Goal: Information Seeking & Learning: Find specific fact

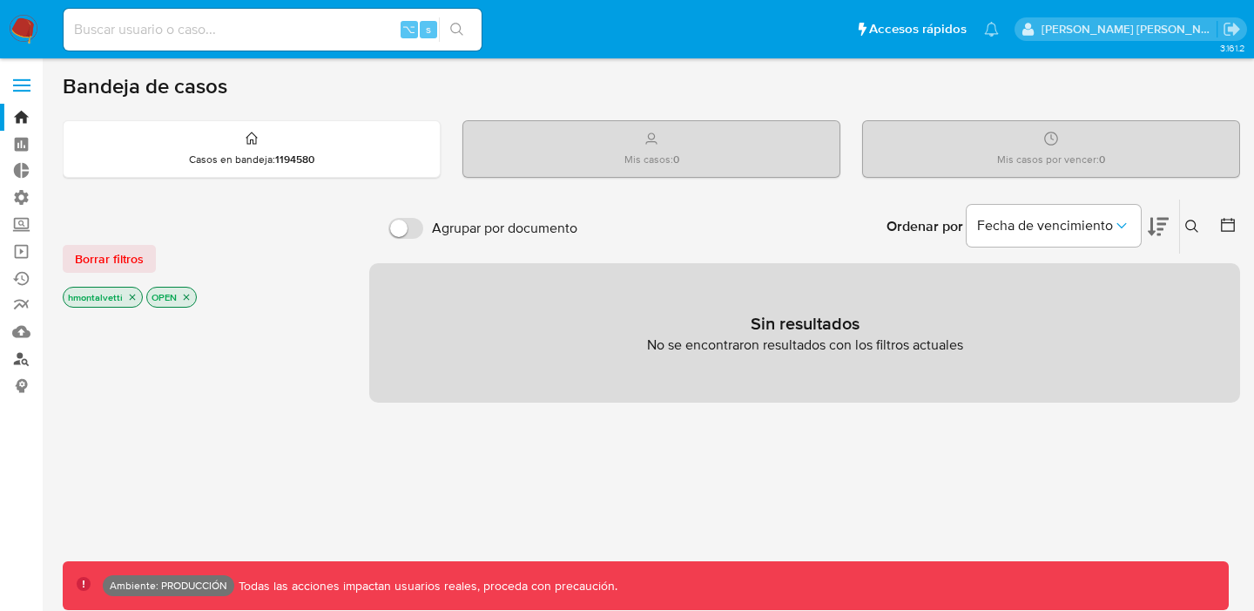
click at [19, 354] on link "Buscador de personas" at bounding box center [103, 358] width 207 height 27
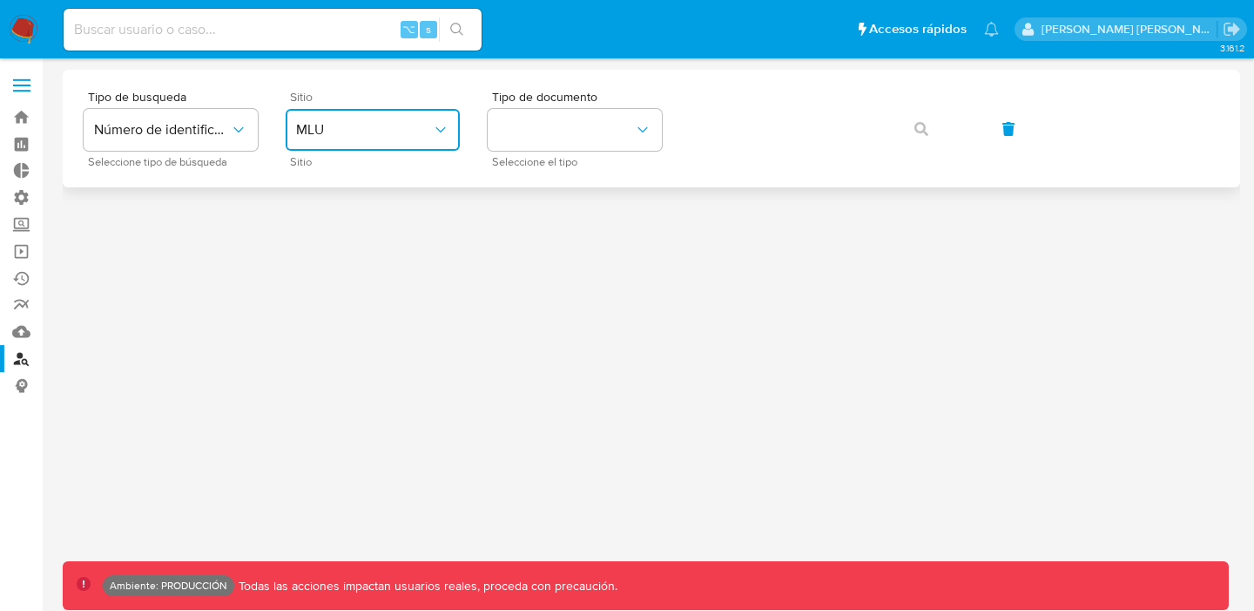
click at [329, 118] on button "MLU" at bounding box center [373, 130] width 174 height 42
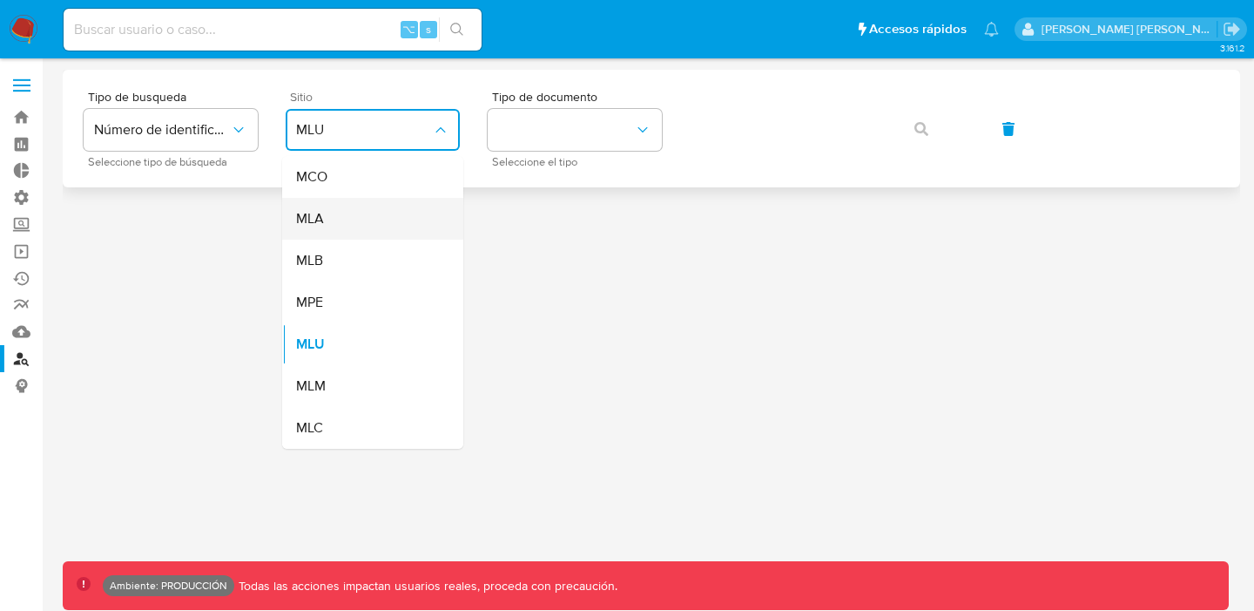
click at [328, 224] on div "MLA" at bounding box center [367, 219] width 143 height 42
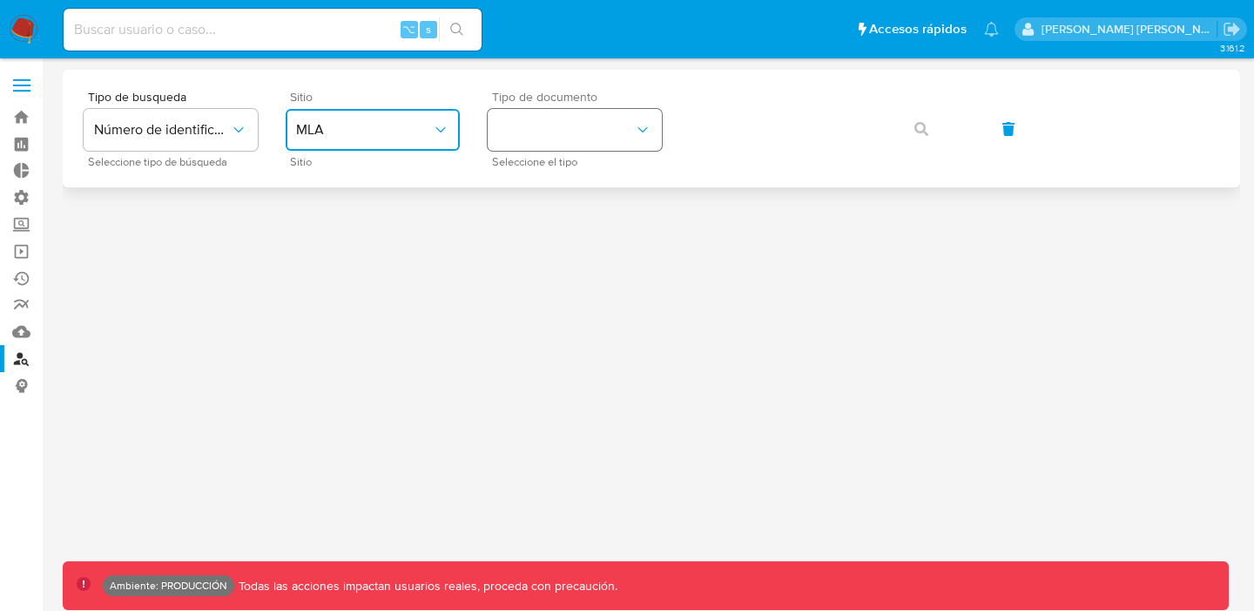
click at [551, 123] on button "identificationType" at bounding box center [575, 130] width 174 height 42
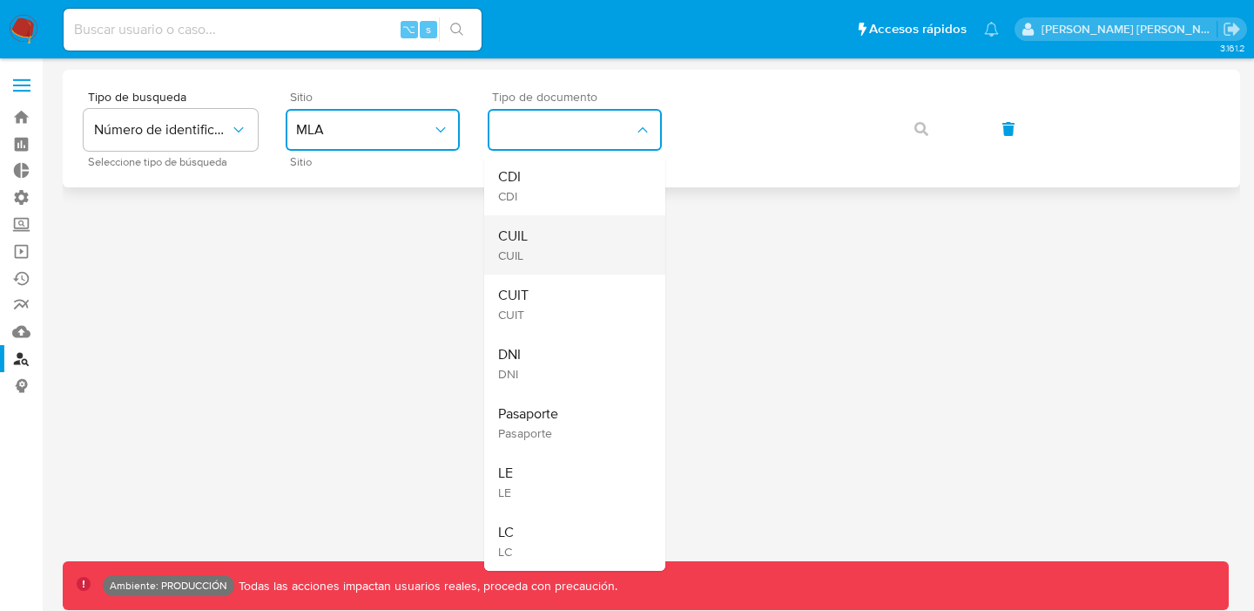
click at [553, 240] on div "CUIL CUIL" at bounding box center [569, 244] width 143 height 59
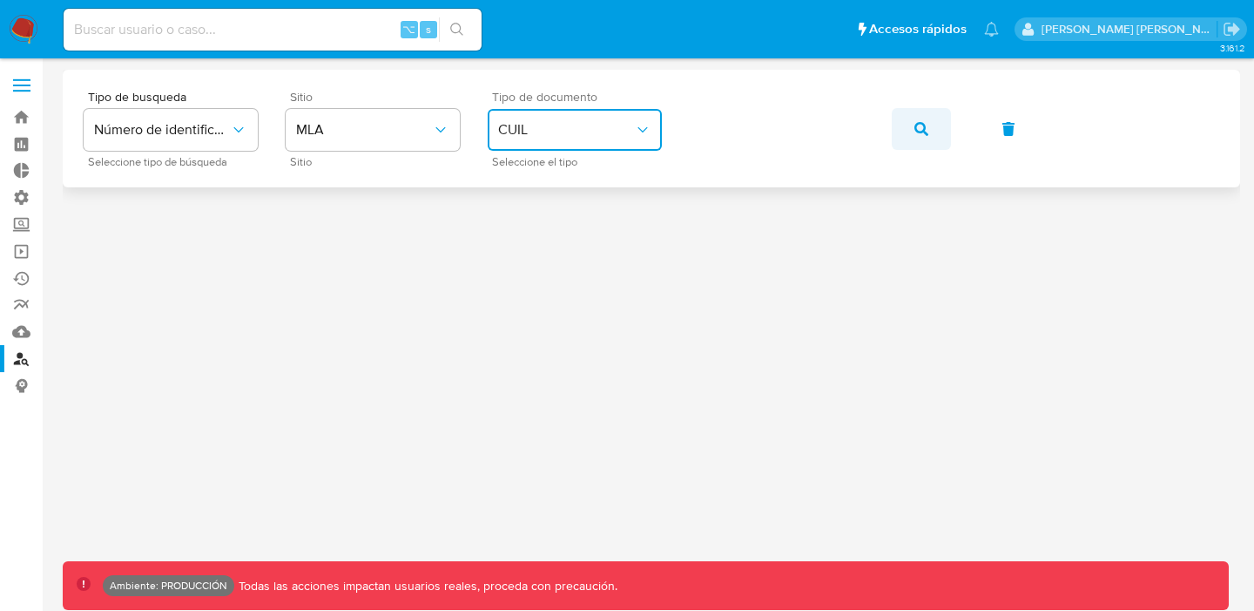
click at [906, 118] on button "button" at bounding box center [921, 129] width 59 height 42
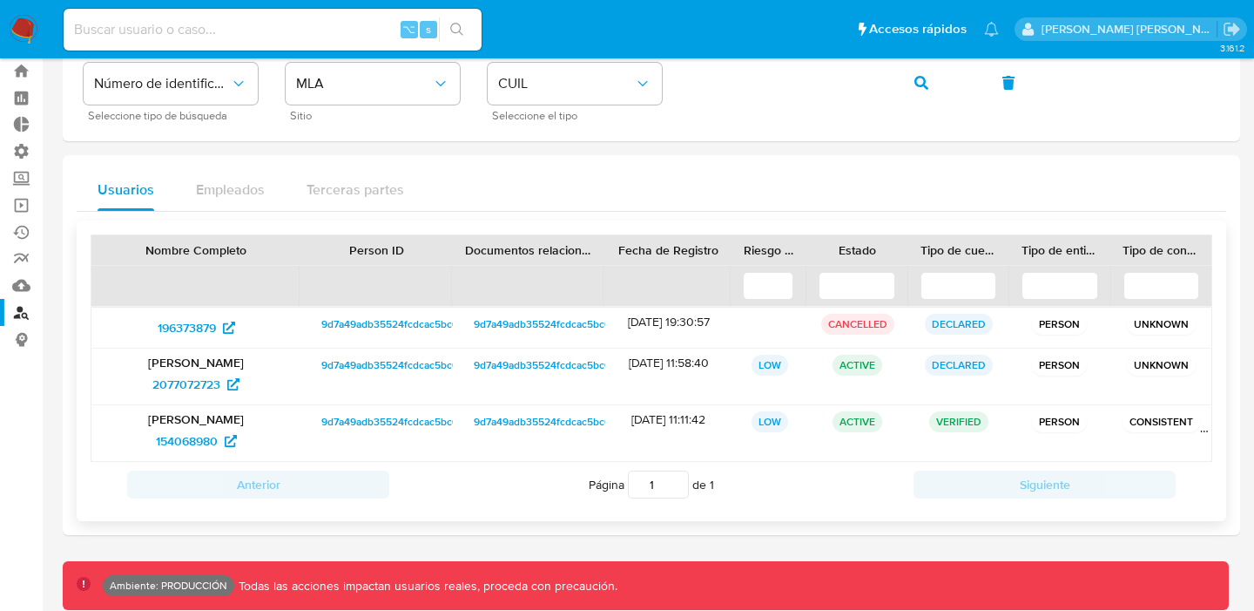
scroll to position [58, 0]
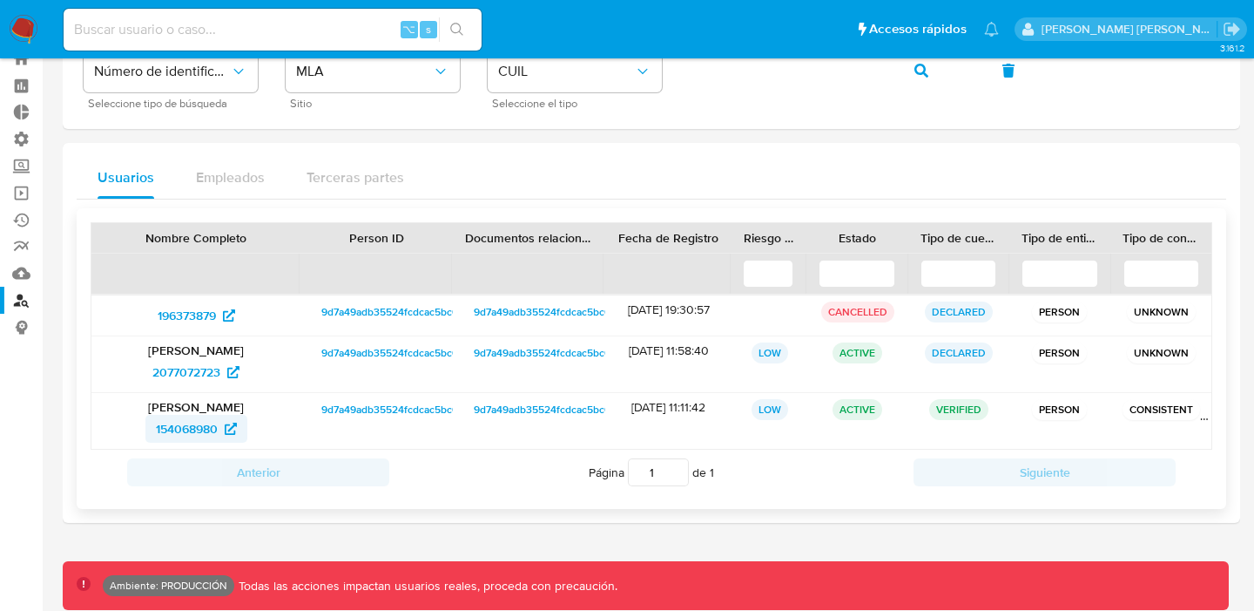
click at [235, 429] on icon at bounding box center [231, 428] width 12 height 12
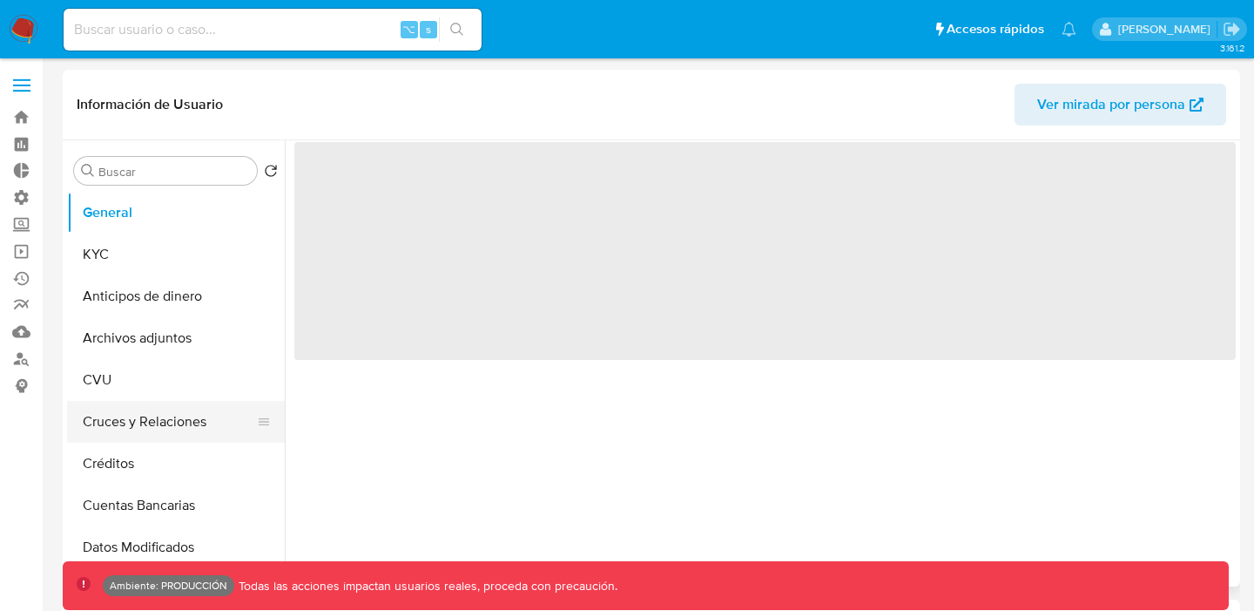
select select "10"
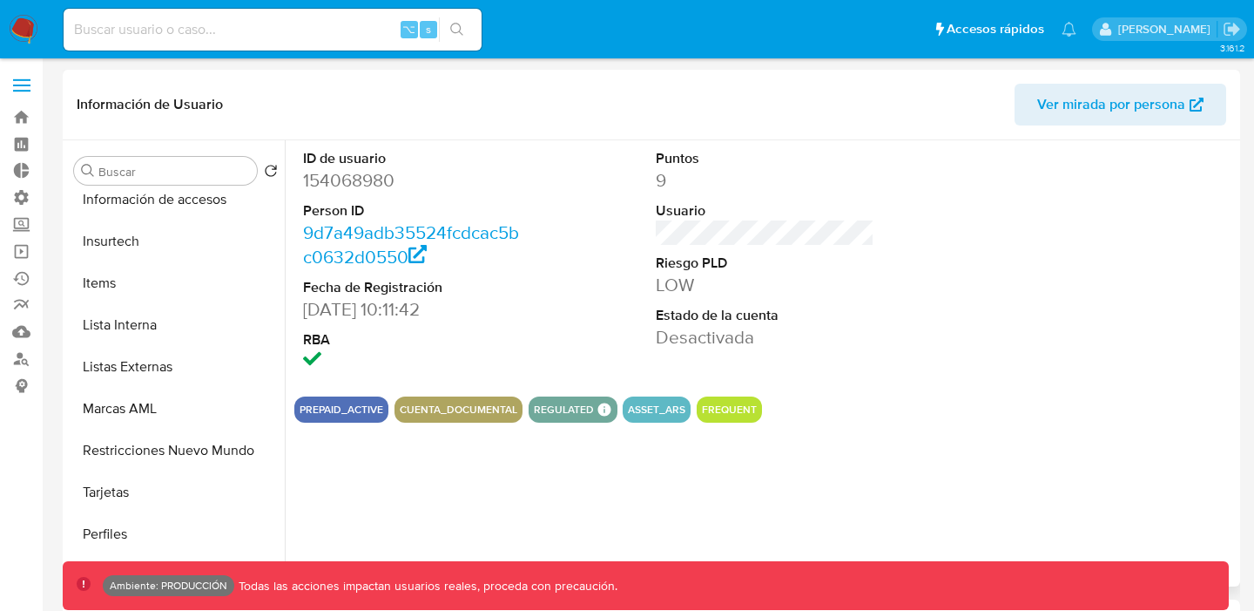
scroll to position [779, 0]
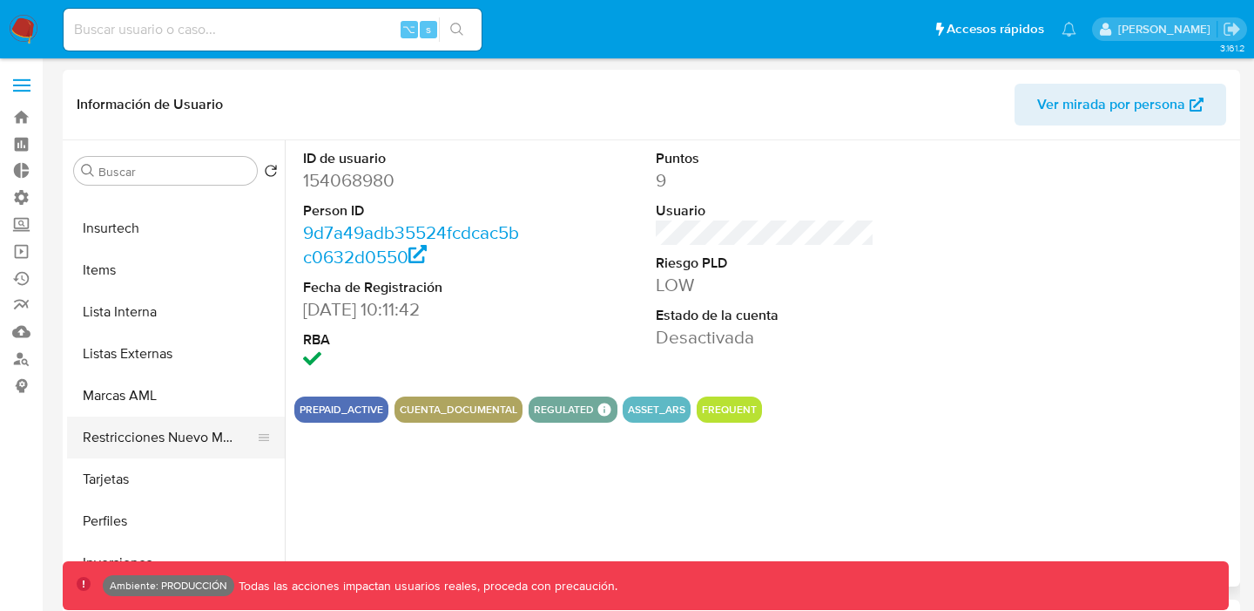
click at [175, 435] on button "Restricciones Nuevo Mundo" at bounding box center [169, 437] width 204 height 42
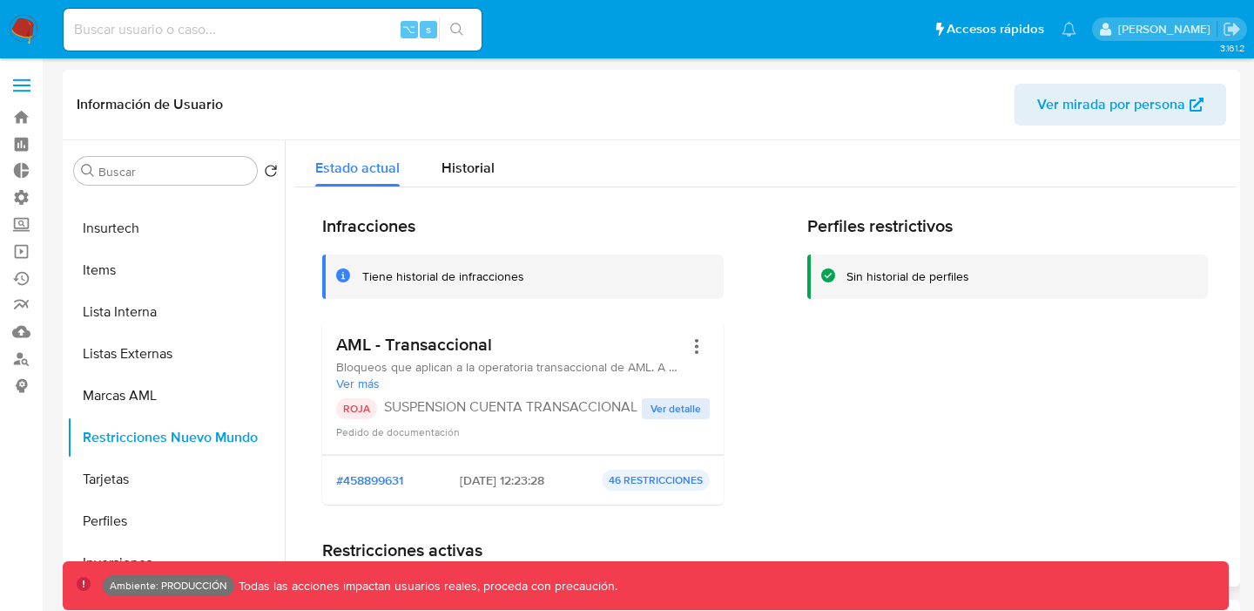
click at [651, 409] on span "Ver detalle" at bounding box center [676, 408] width 51 height 17
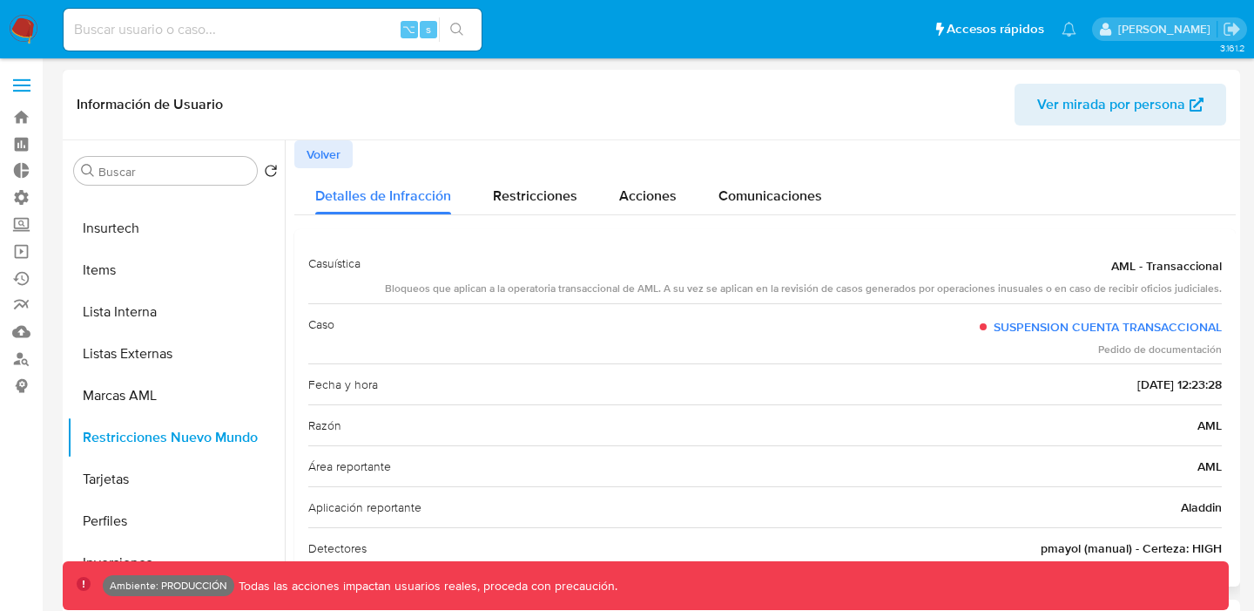
drag, startPoint x: 510, startPoint y: 288, endPoint x: 544, endPoint y: 315, distance: 43.4
click at [544, 315] on div "Casuística AML - Transaccional Bloqueos que aplican a la operatoria transaccion…" at bounding box center [765, 467] width 914 height 449
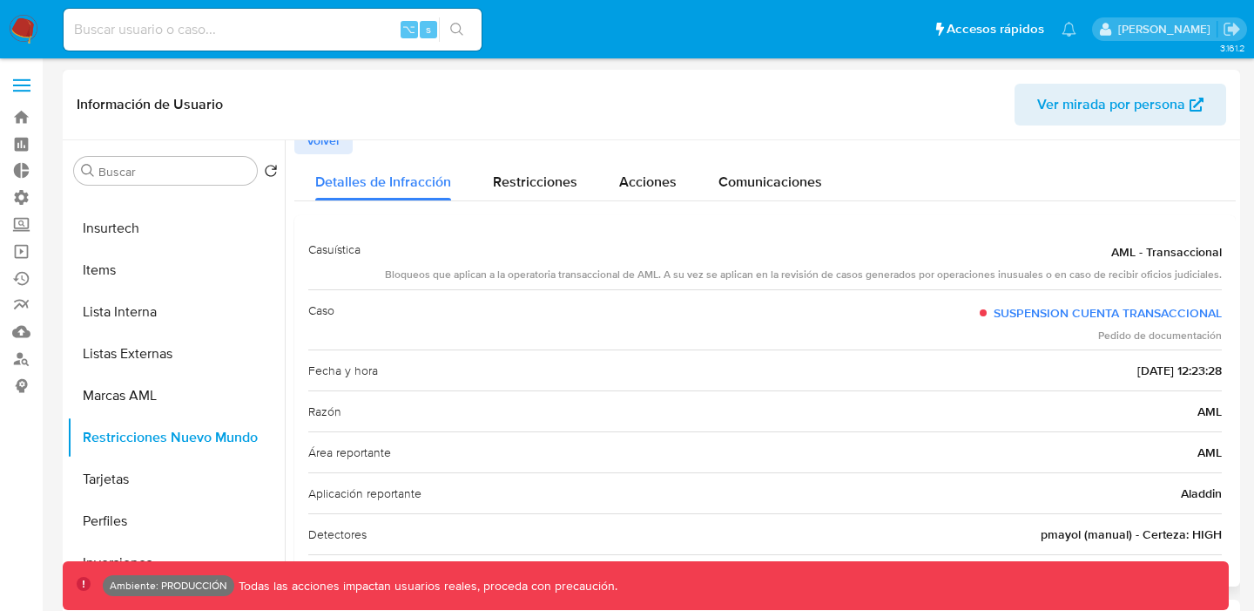
scroll to position [0, 0]
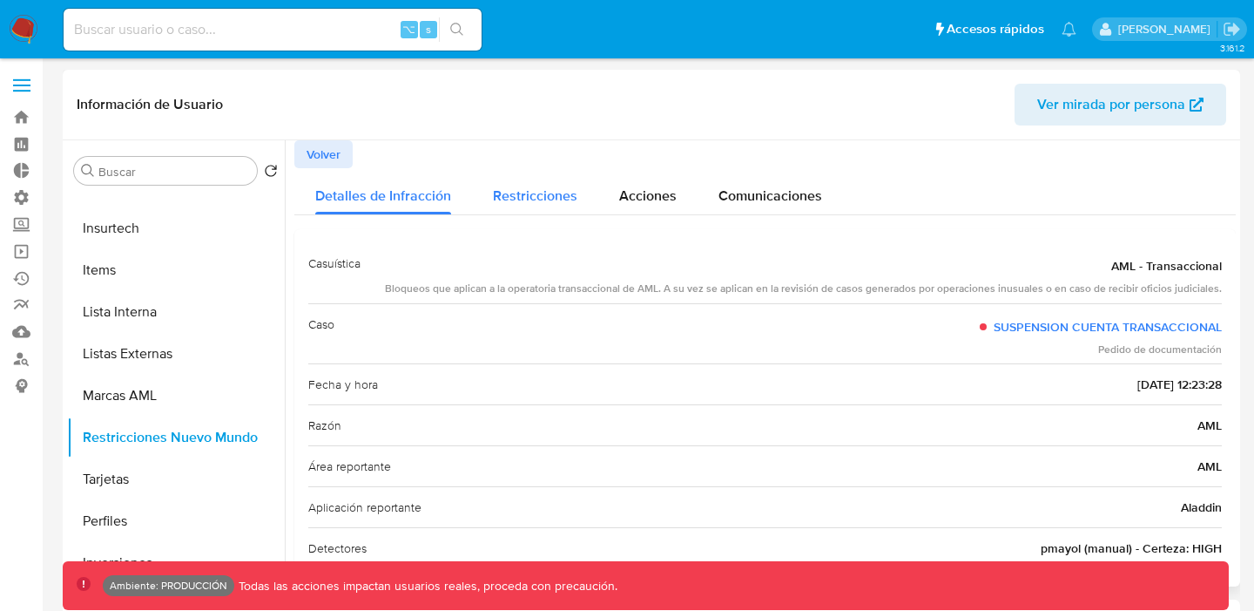
click at [505, 191] on span "Restricciones" at bounding box center [535, 196] width 84 height 20
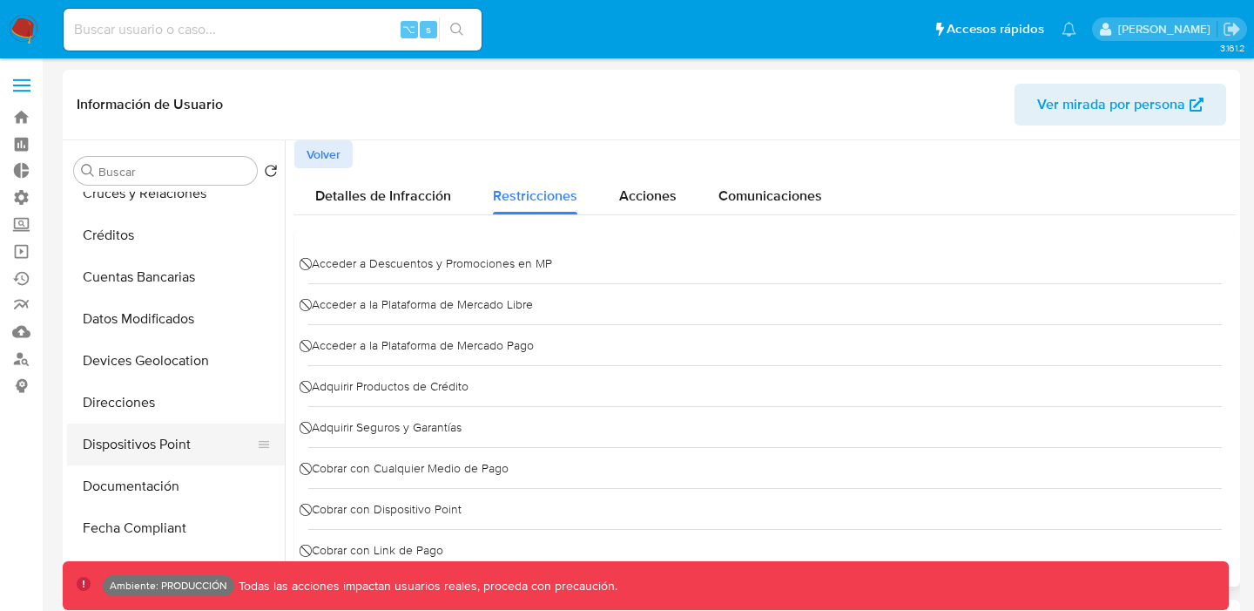
scroll to position [237, 0]
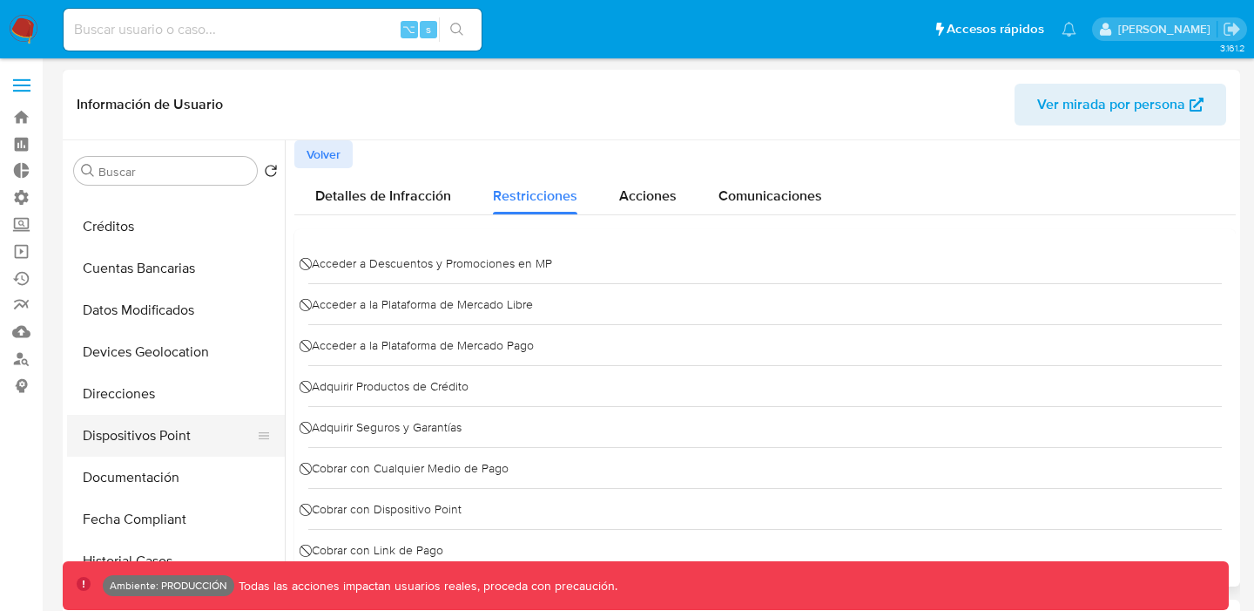
click at [175, 473] on button "Documentación" at bounding box center [176, 477] width 218 height 42
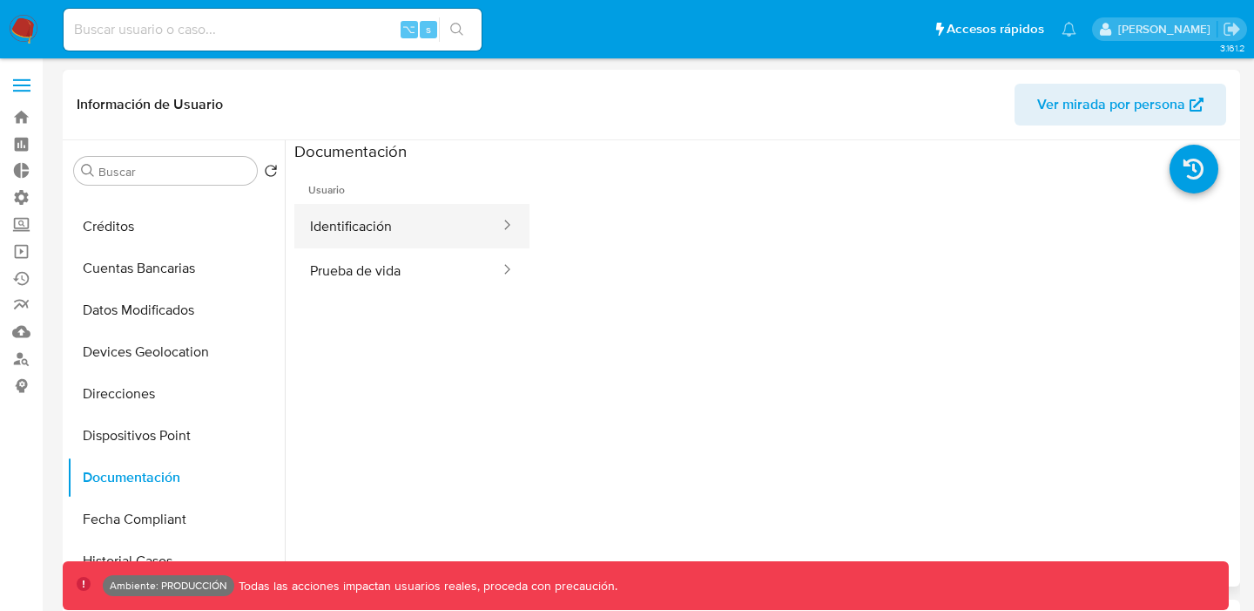
click at [447, 237] on button "Identificación" at bounding box center [397, 226] width 207 height 44
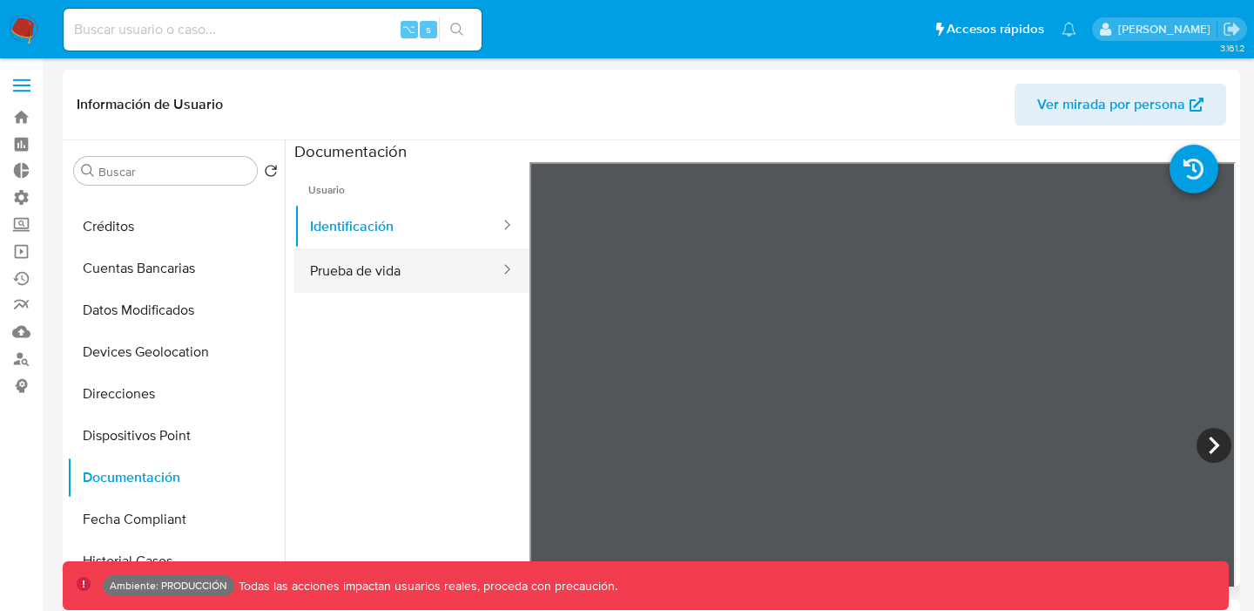
click at [407, 277] on button "Prueba de vida" at bounding box center [397, 270] width 207 height 44
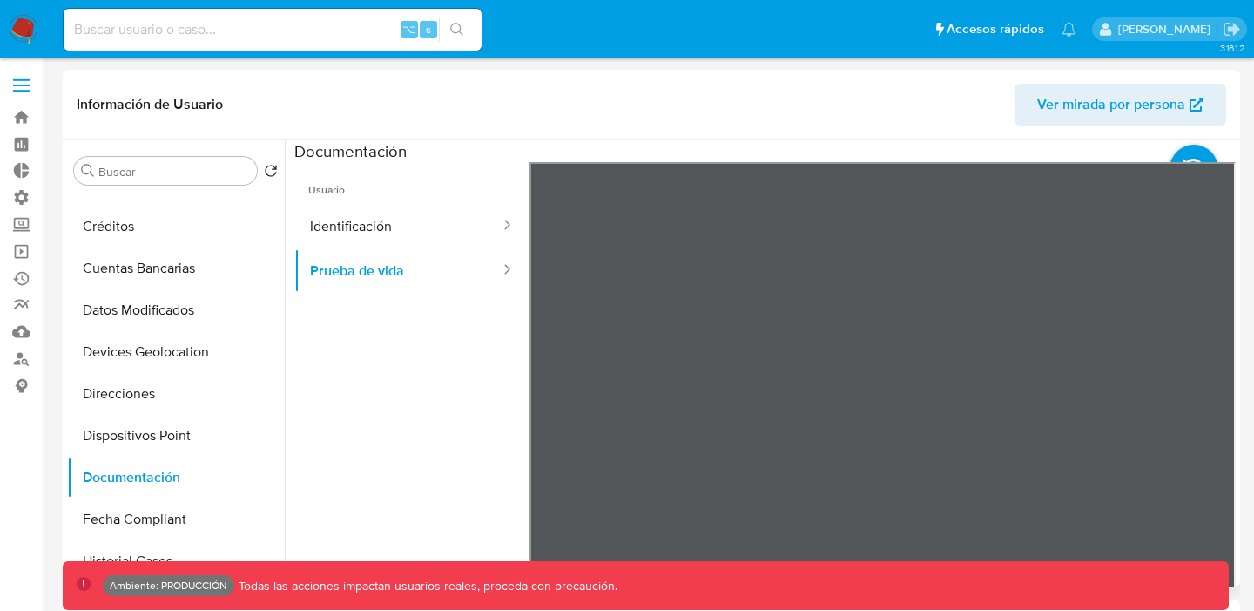
click at [433, 420] on ul "Usuario Identificación Prueba de vida" at bounding box center [411, 413] width 235 height 502
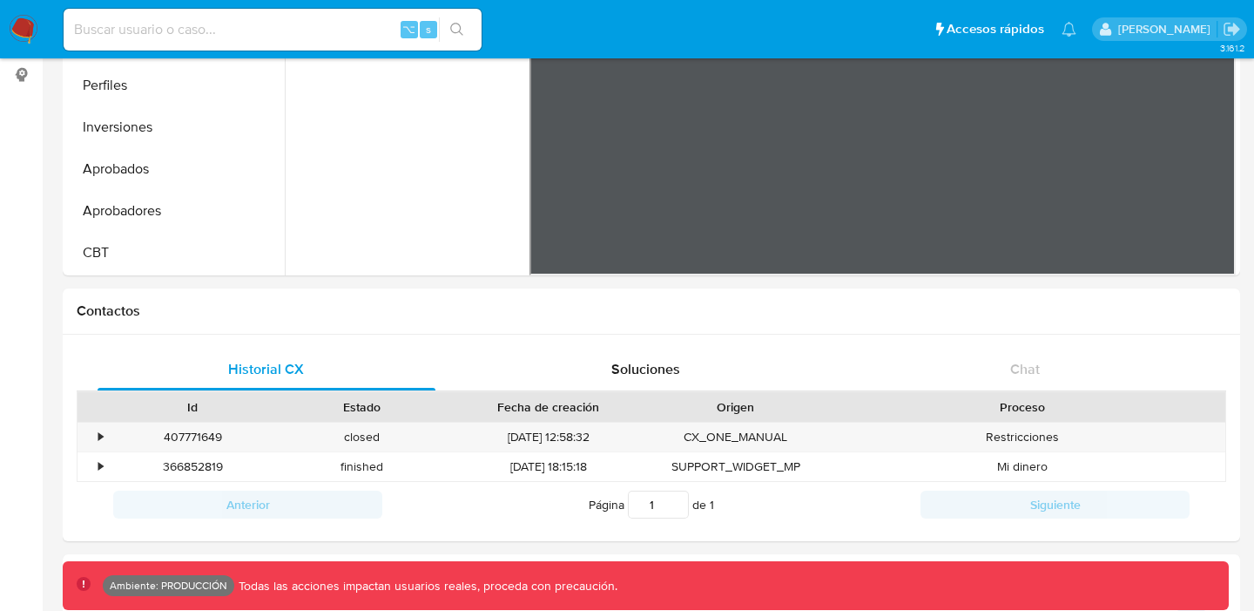
scroll to position [314, 0]
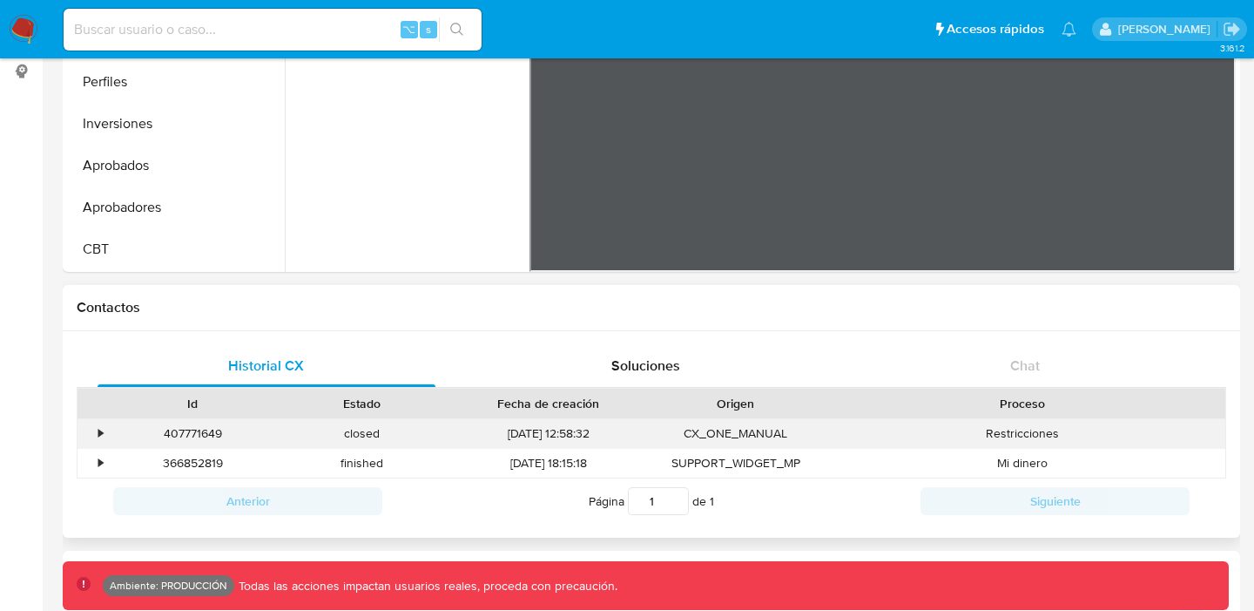
click at [1023, 436] on div "Restricciones" at bounding box center [1023, 433] width 405 height 29
click at [109, 429] on div "407771649" at bounding box center [192, 433] width 169 height 29
click at [91, 429] on div "•" at bounding box center [93, 433] width 30 height 29
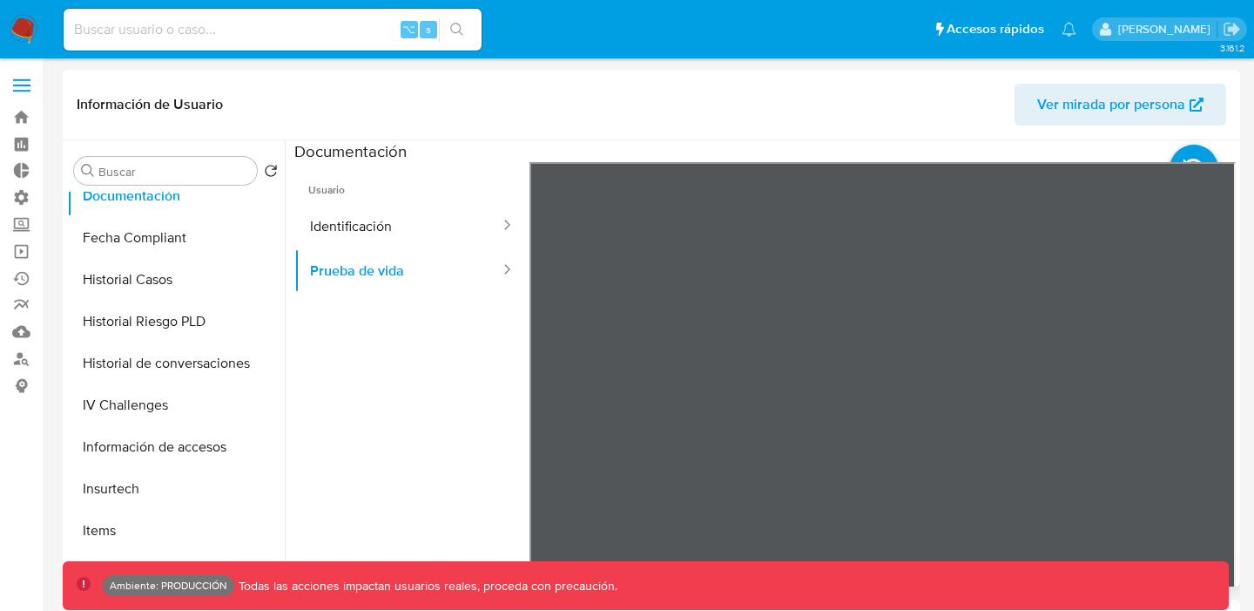
scroll to position [524, 0]
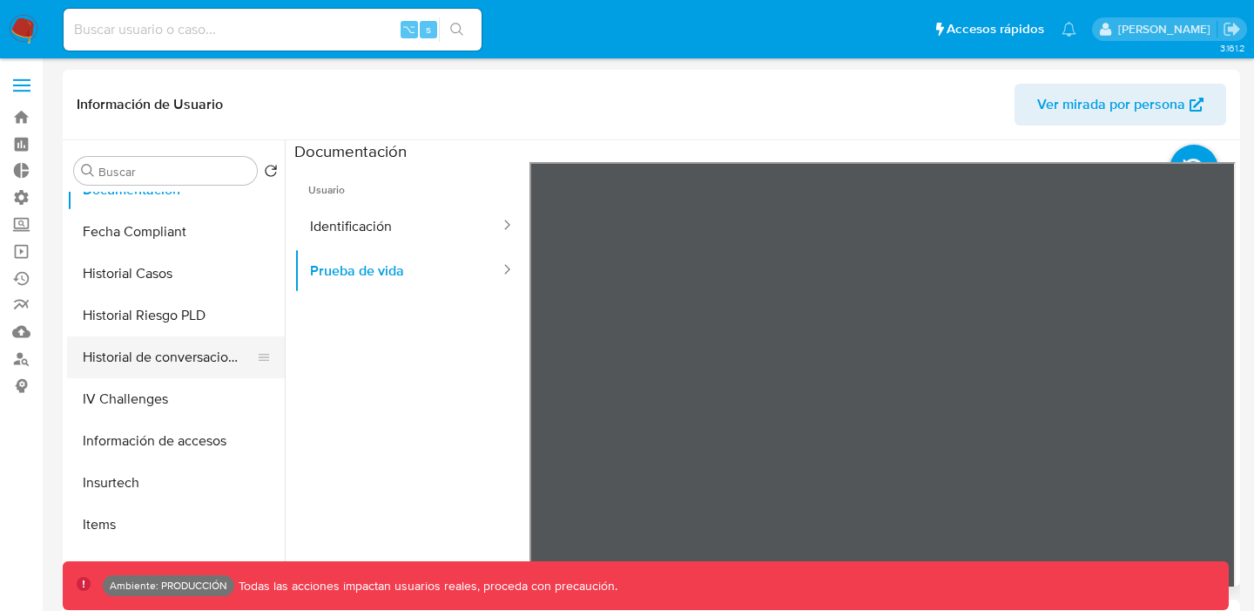
click at [158, 348] on button "Historial de conversaciones" at bounding box center [169, 357] width 204 height 42
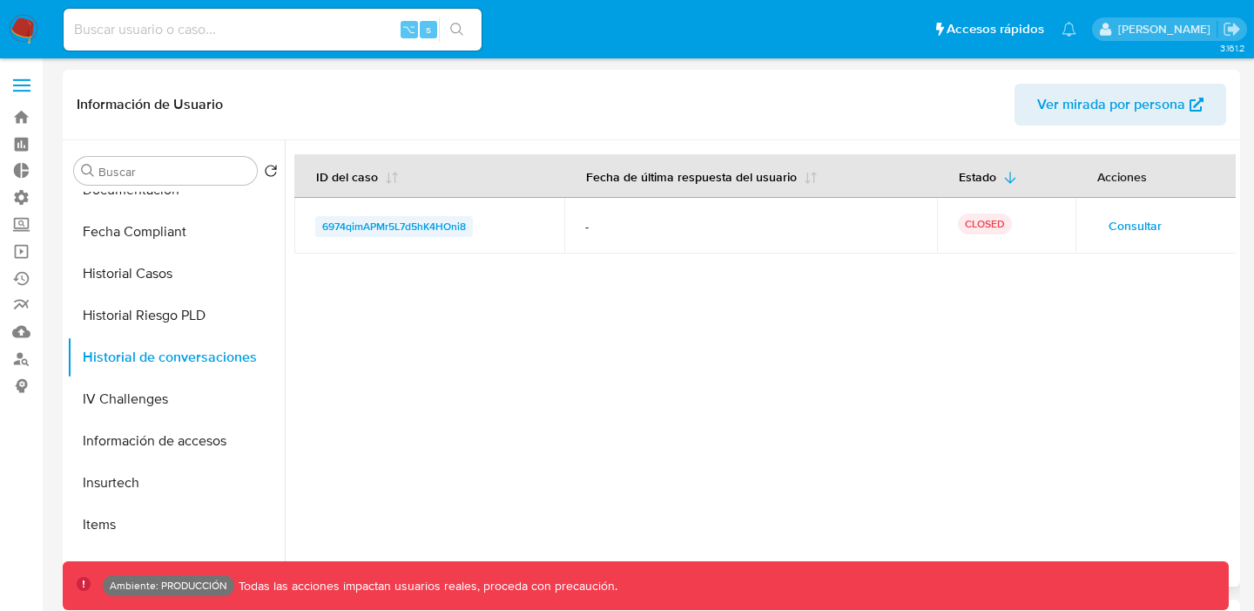
click at [439, 226] on span "6974qimAPMr5L7d5hK4HOni8" at bounding box center [394, 226] width 144 height 21
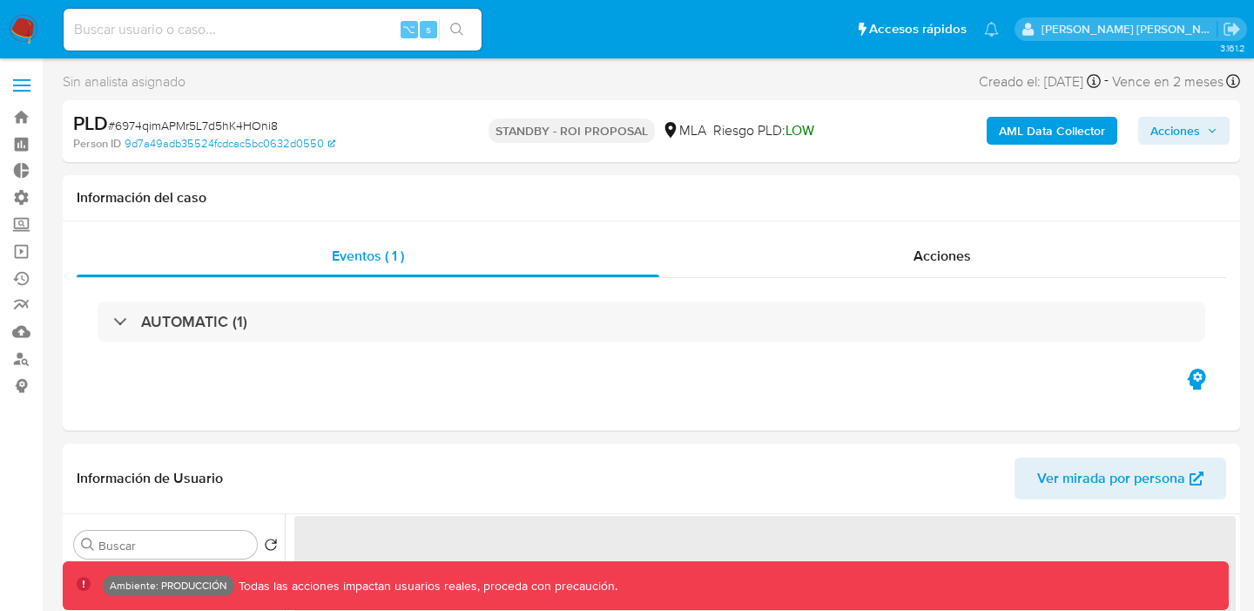
select select "10"
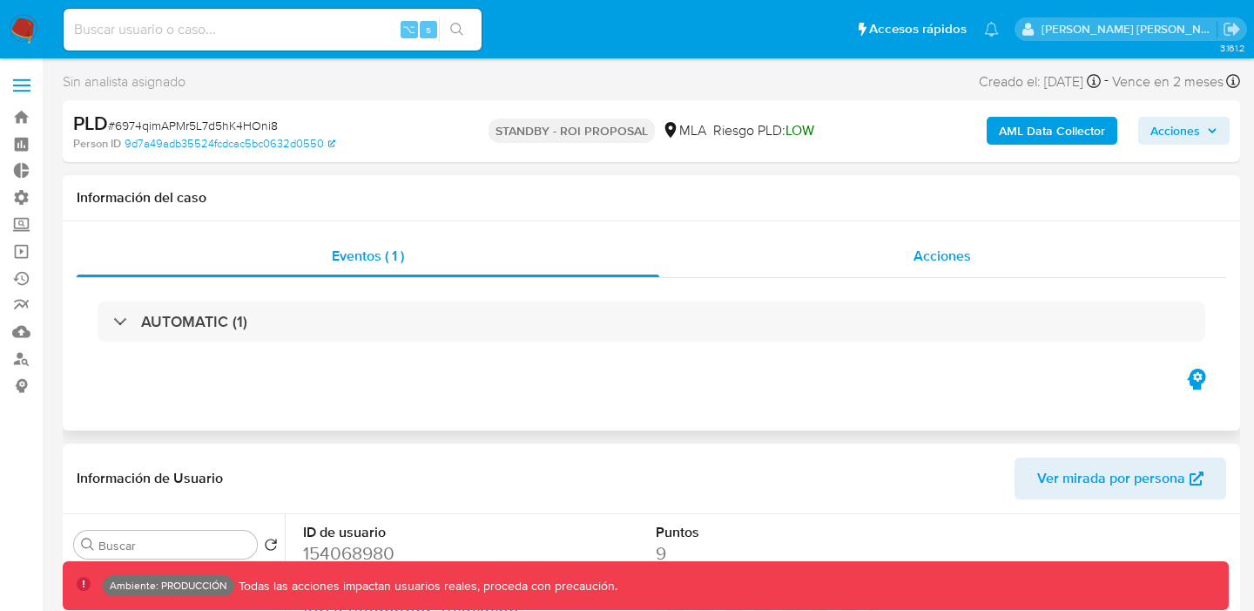
click at [912, 250] on div "Acciones" at bounding box center [943, 256] width 568 height 42
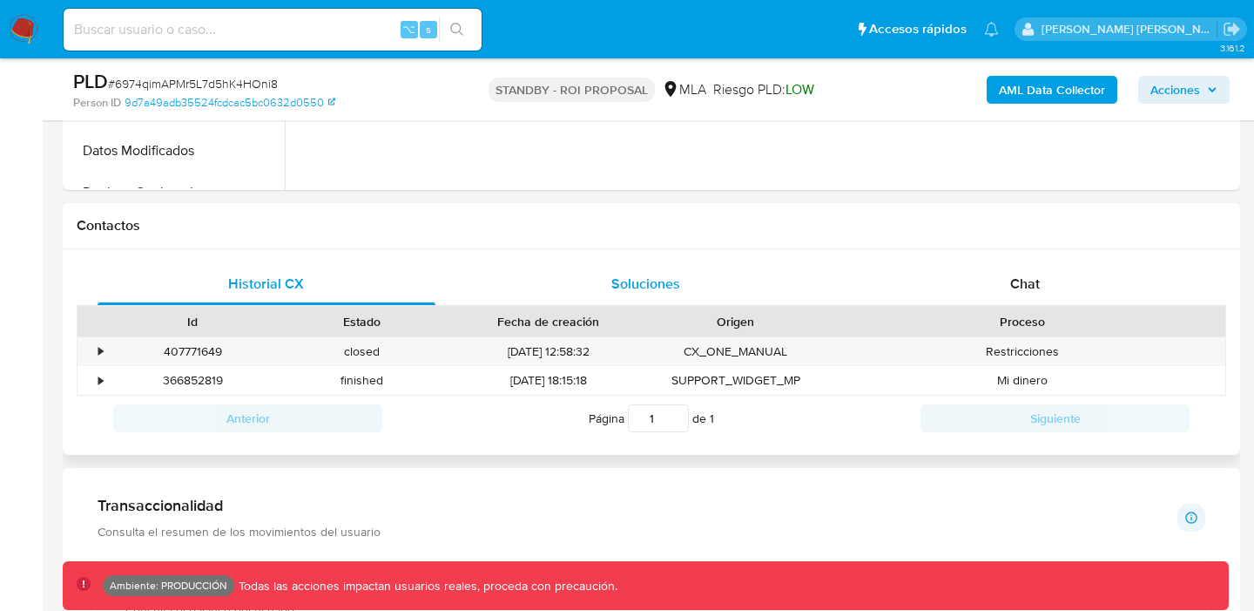
scroll to position [825, 0]
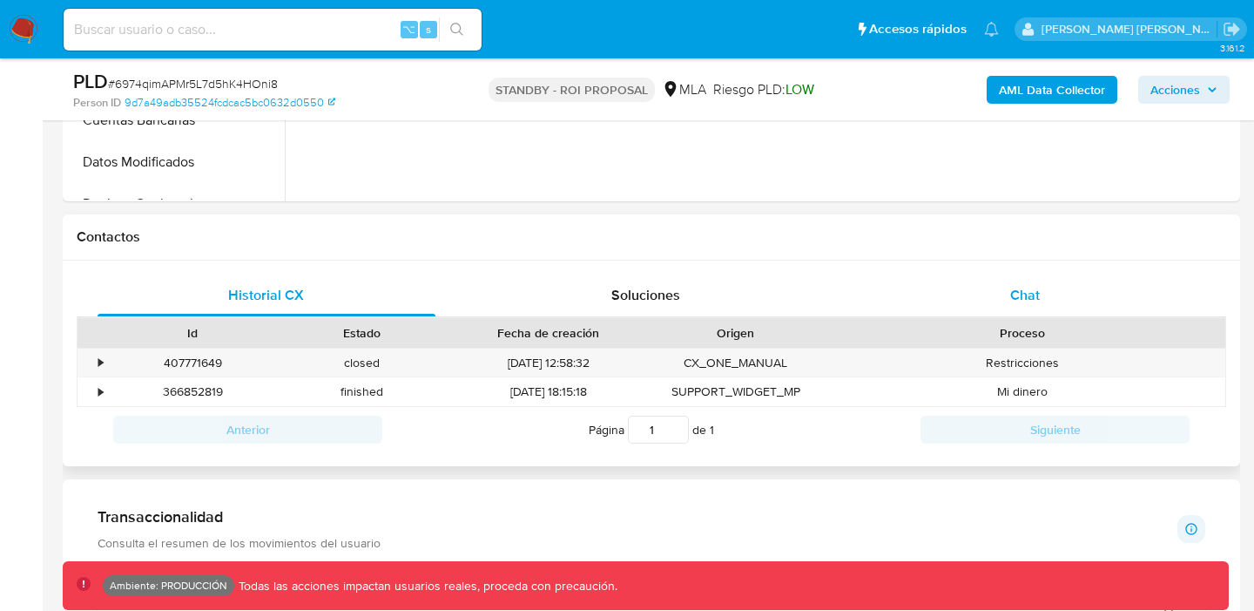
click at [947, 294] on div "Chat" at bounding box center [1025, 295] width 338 height 42
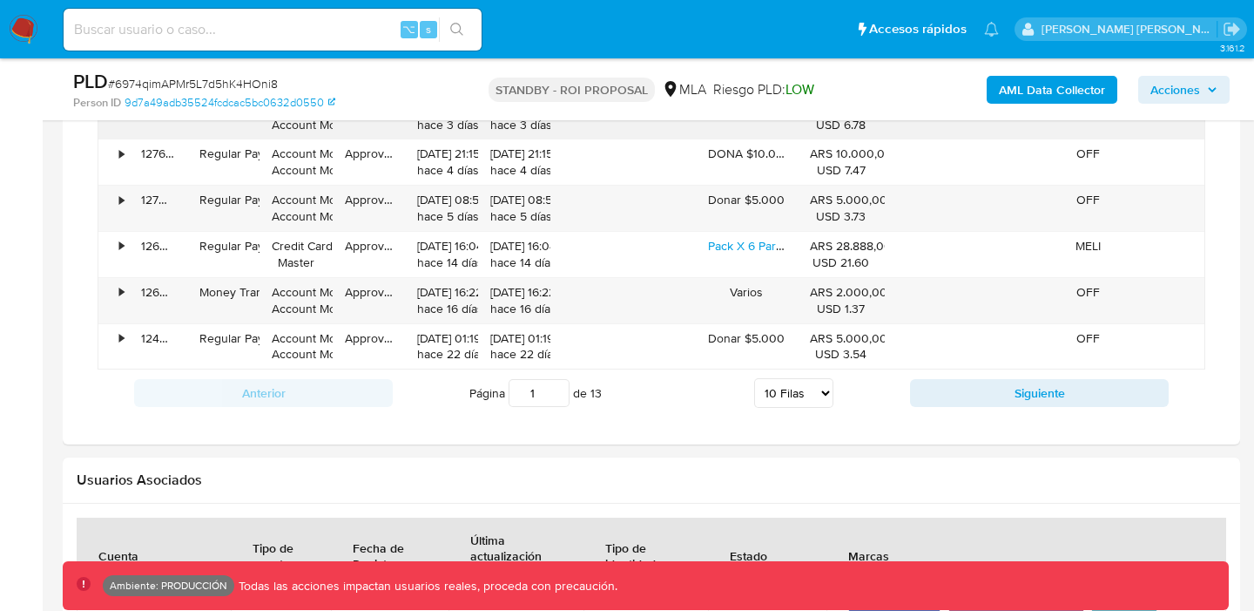
scroll to position [2027, 0]
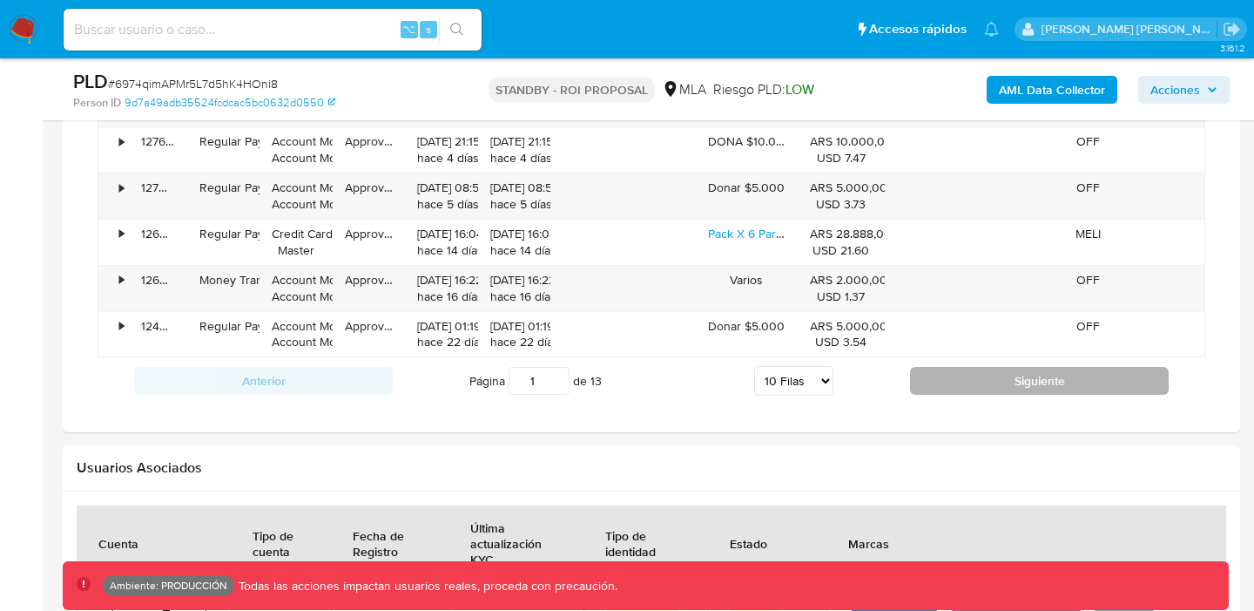
click at [955, 388] on button "Siguiente" at bounding box center [1039, 381] width 259 height 28
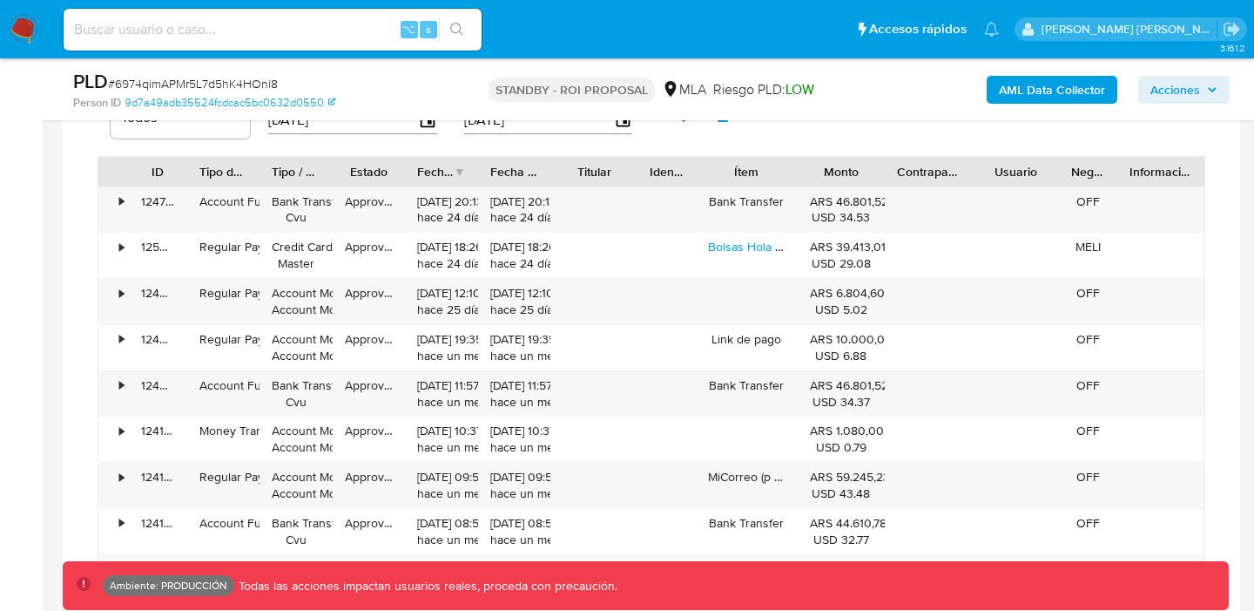
scroll to position [1713, 0]
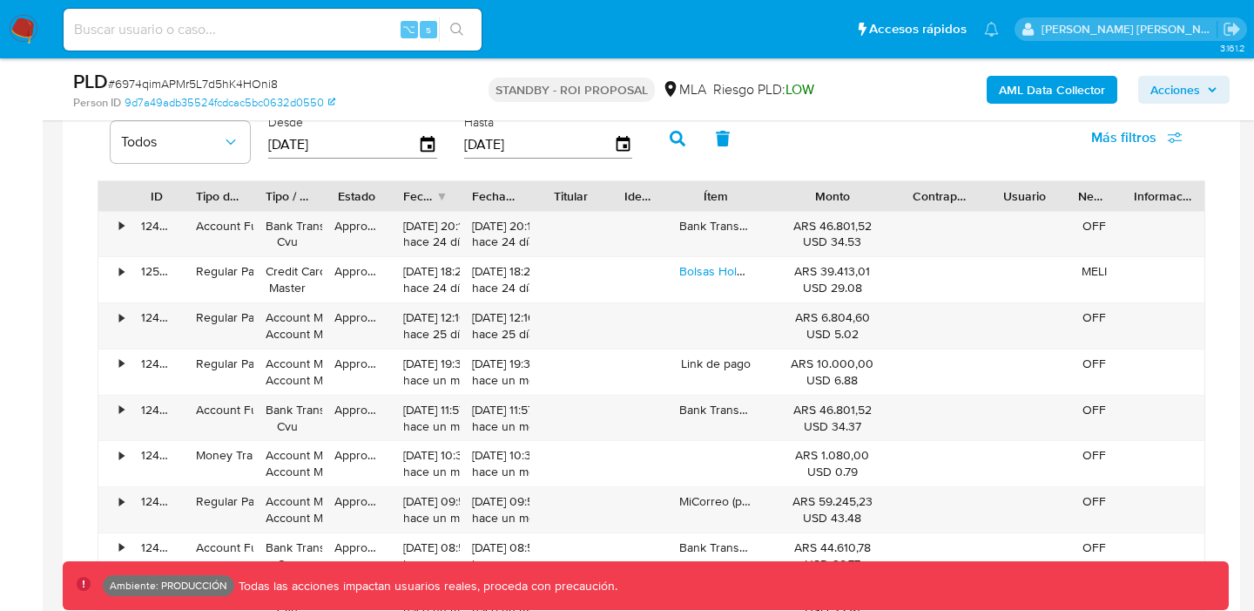
drag, startPoint x: 891, startPoint y: 203, endPoint x: 942, endPoint y: 202, distance: 51.4
click at [942, 202] on div "ID Tipo de operación Tipo / Método Estado Fecha de creación Fecha de aprobación…" at bounding box center [651, 196] width 1106 height 30
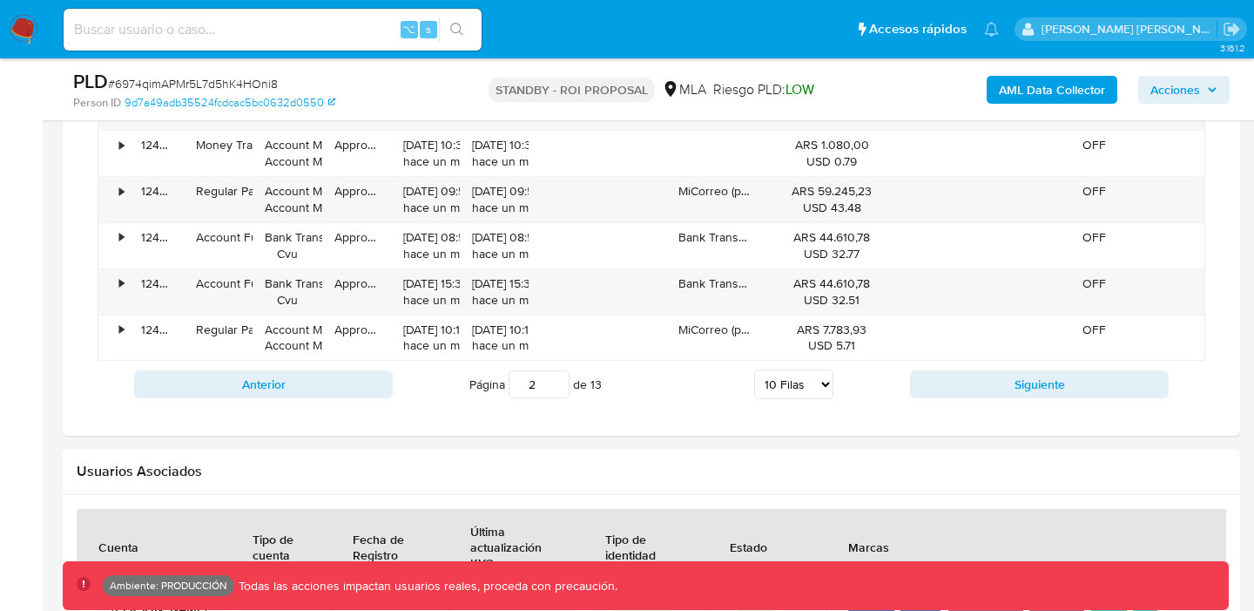
scroll to position [2024, 0]
click at [943, 382] on button "Siguiente" at bounding box center [1039, 383] width 259 height 28
type input "3"
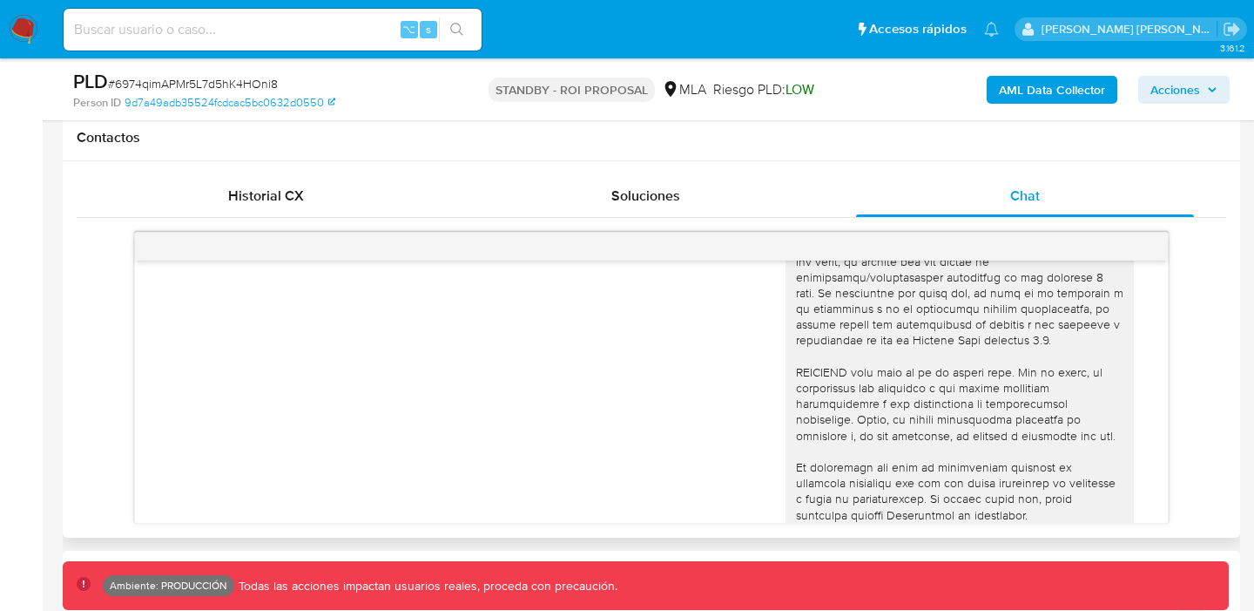
scroll to position [610, 0]
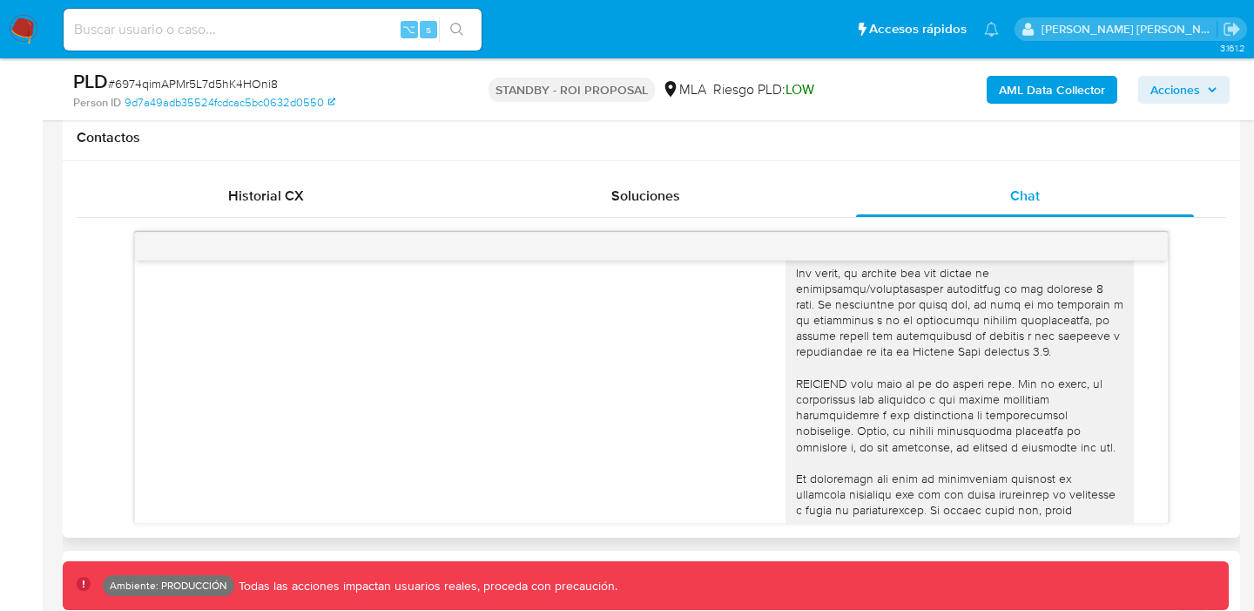
click at [800, 285] on div at bounding box center [960, 130] width 328 height 903
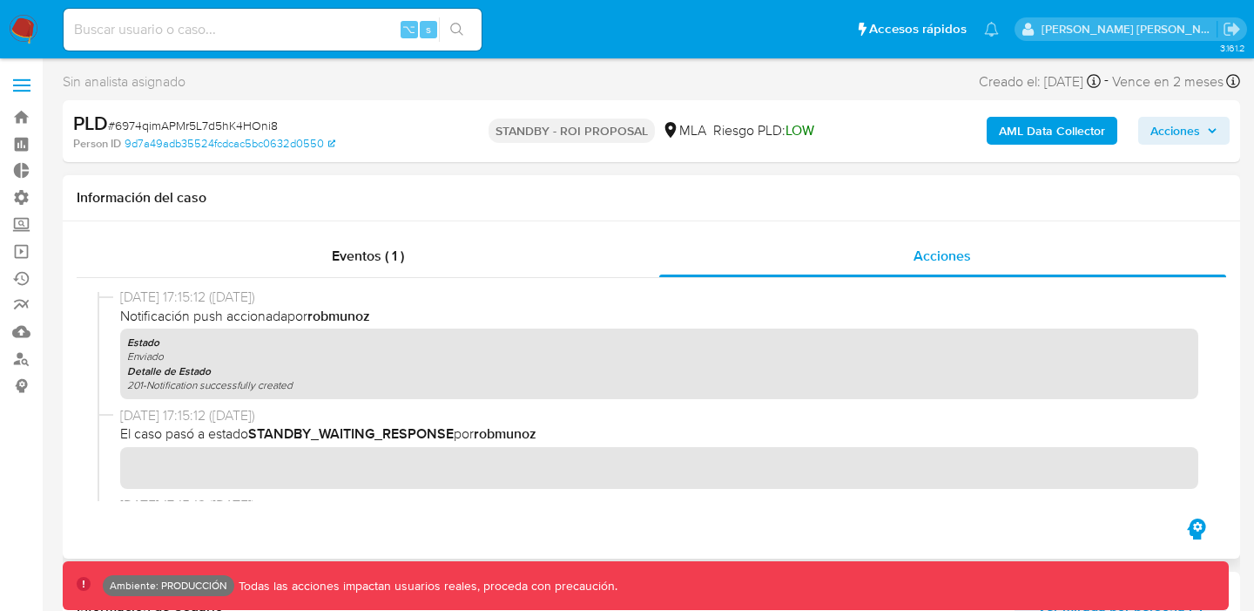
scroll to position [0, 0]
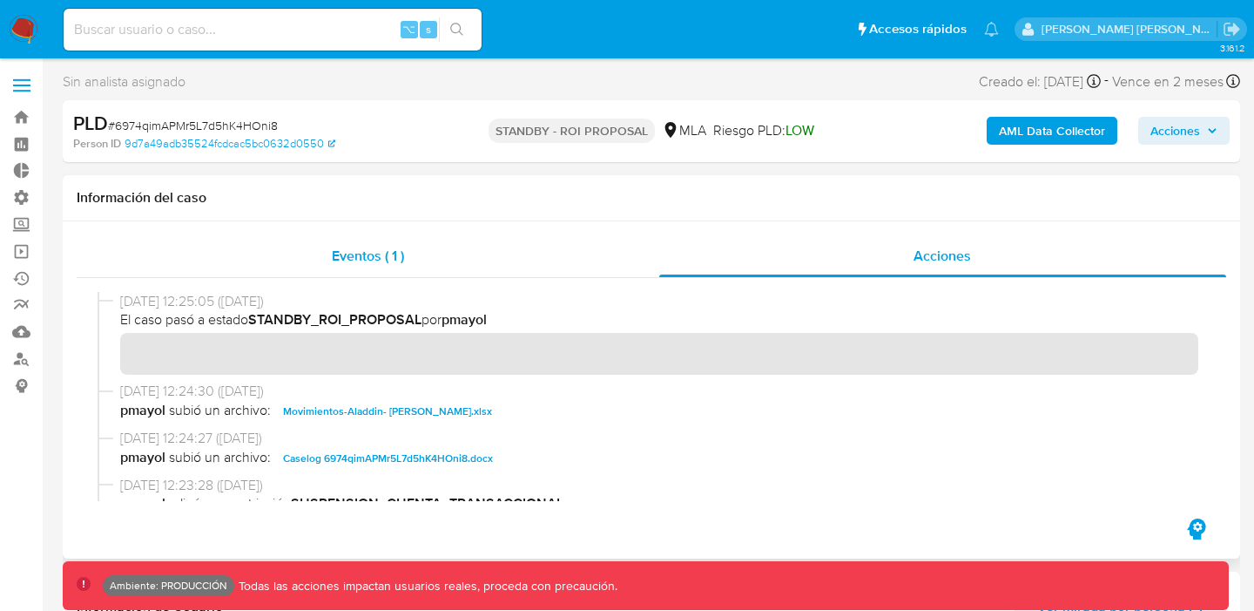
click at [416, 261] on div "Eventos ( 1 )" at bounding box center [368, 256] width 583 height 42
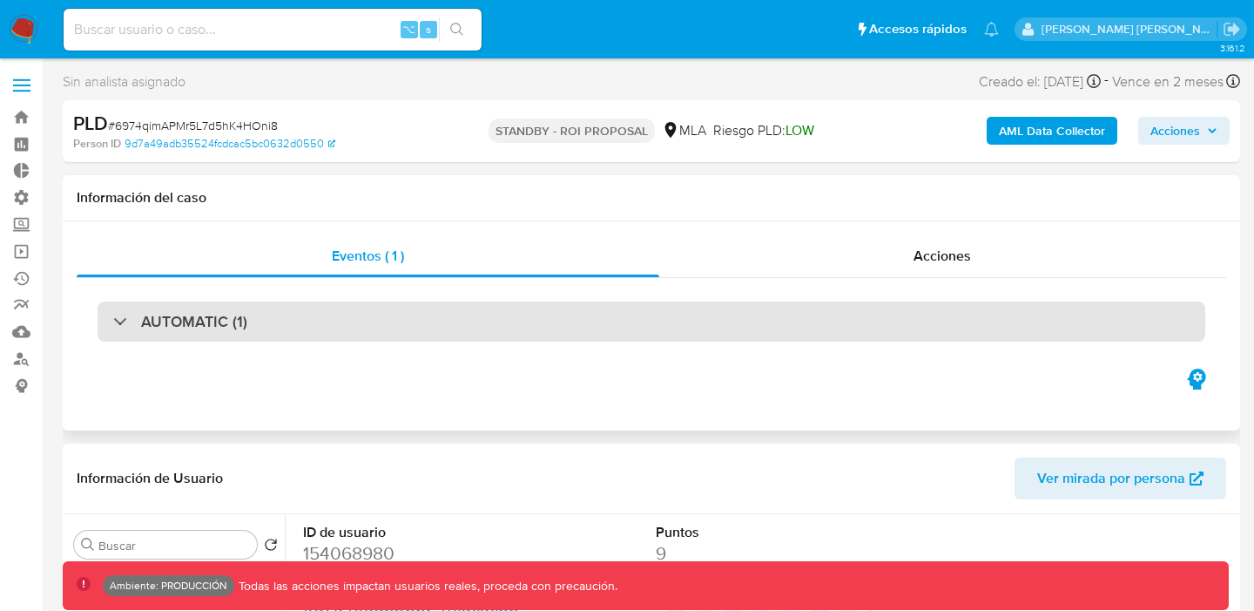
click at [210, 312] on h3 "AUTOMATIC (1)" at bounding box center [194, 321] width 106 height 19
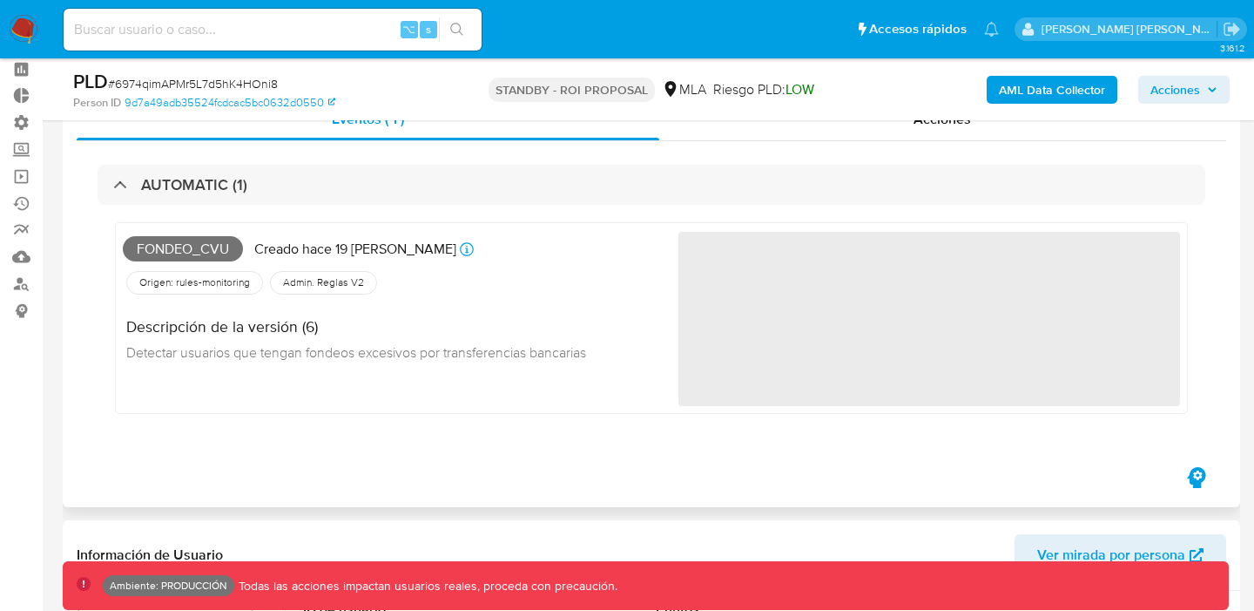
scroll to position [74, 0]
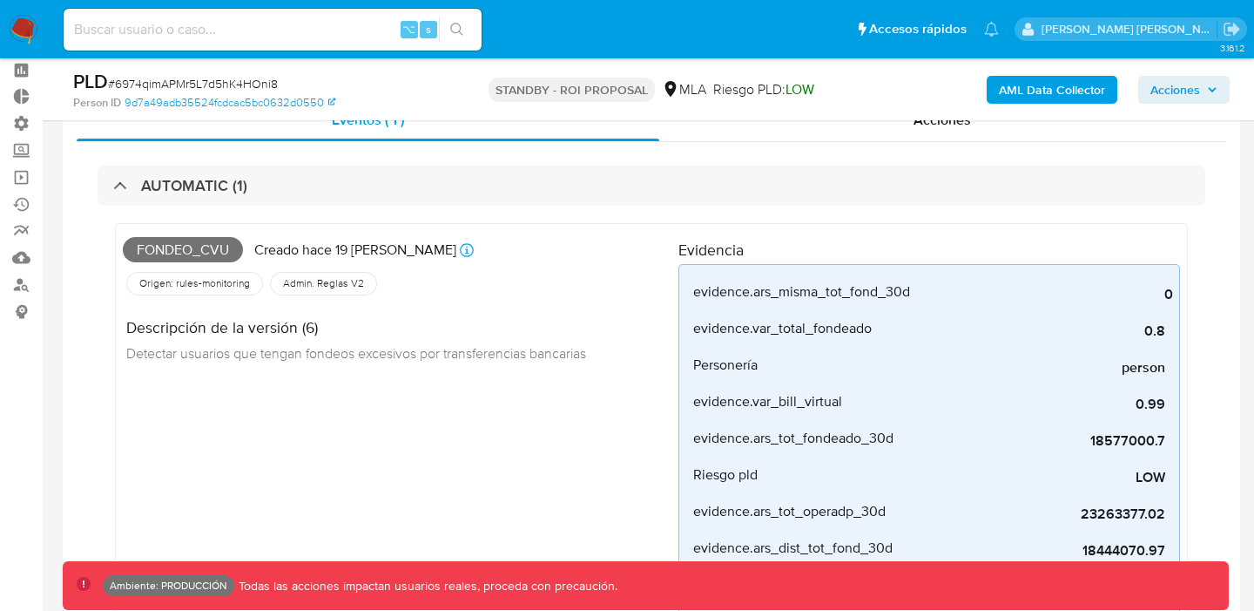
drag, startPoint x: 339, startPoint y: 357, endPoint x: 402, endPoint y: 392, distance: 71.7
click at [402, 392] on div "Fondeo_cvu Creado hace 19 días Creado: 12/09/2025 03:32:00 Origen: rules-monito…" at bounding box center [401, 440] width 556 height 418
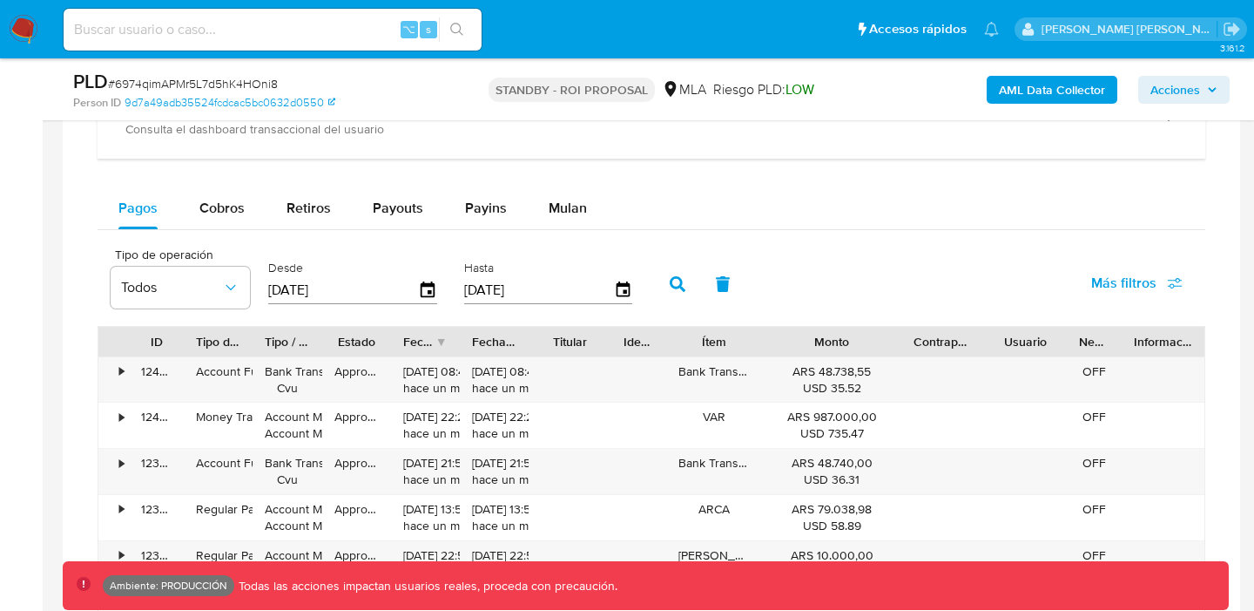
scroll to position [1865, 0]
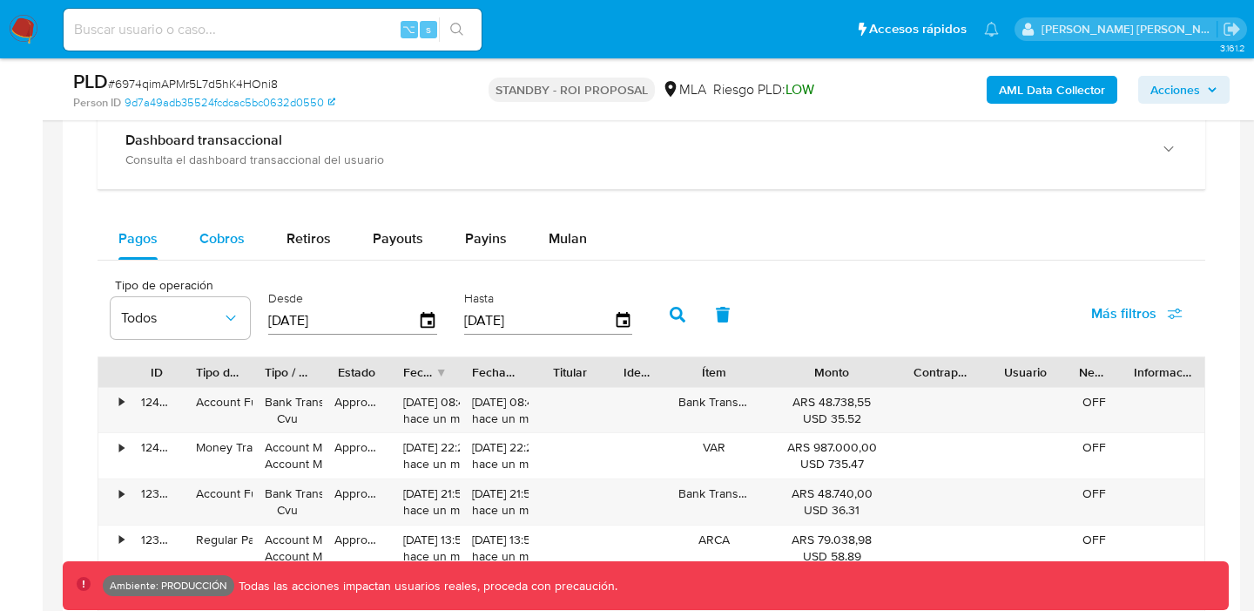
click at [212, 246] on span "Cobros" at bounding box center [221, 238] width 45 height 20
select select "10"
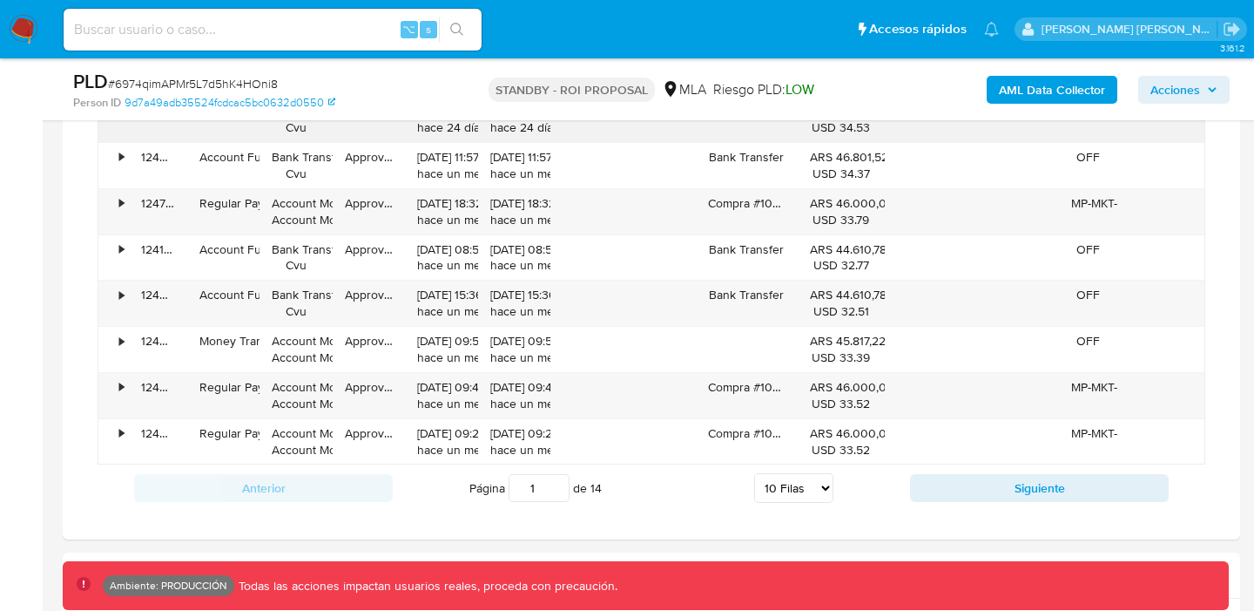
scroll to position [2254, 0]
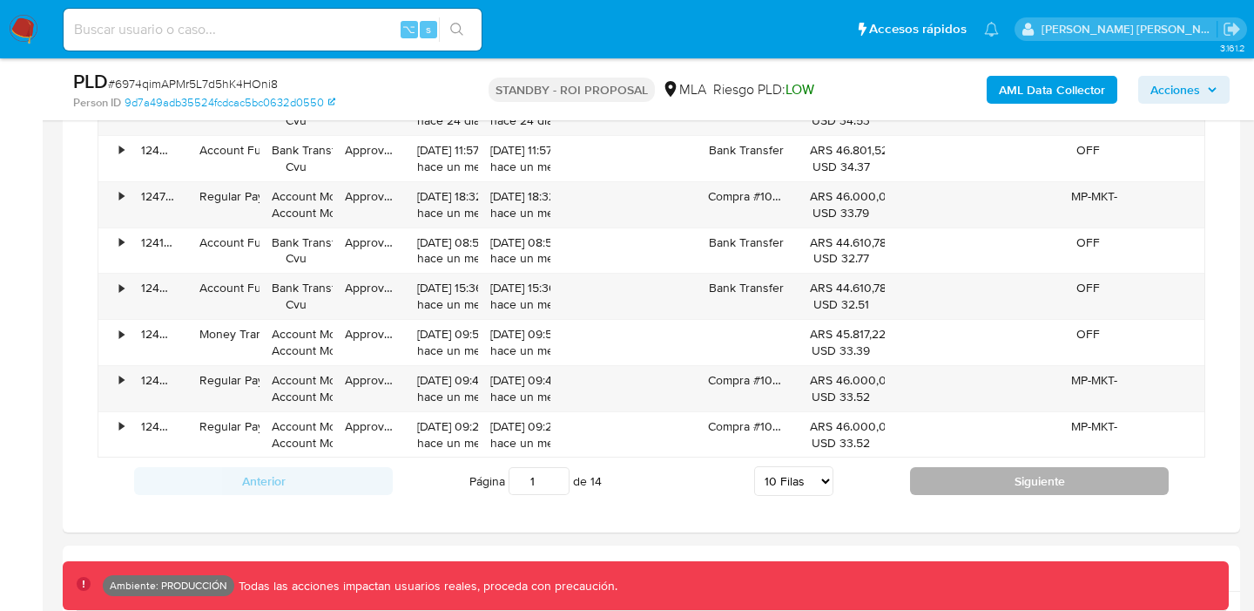
click at [962, 478] on button "Siguiente" at bounding box center [1039, 481] width 259 height 28
type input "2"
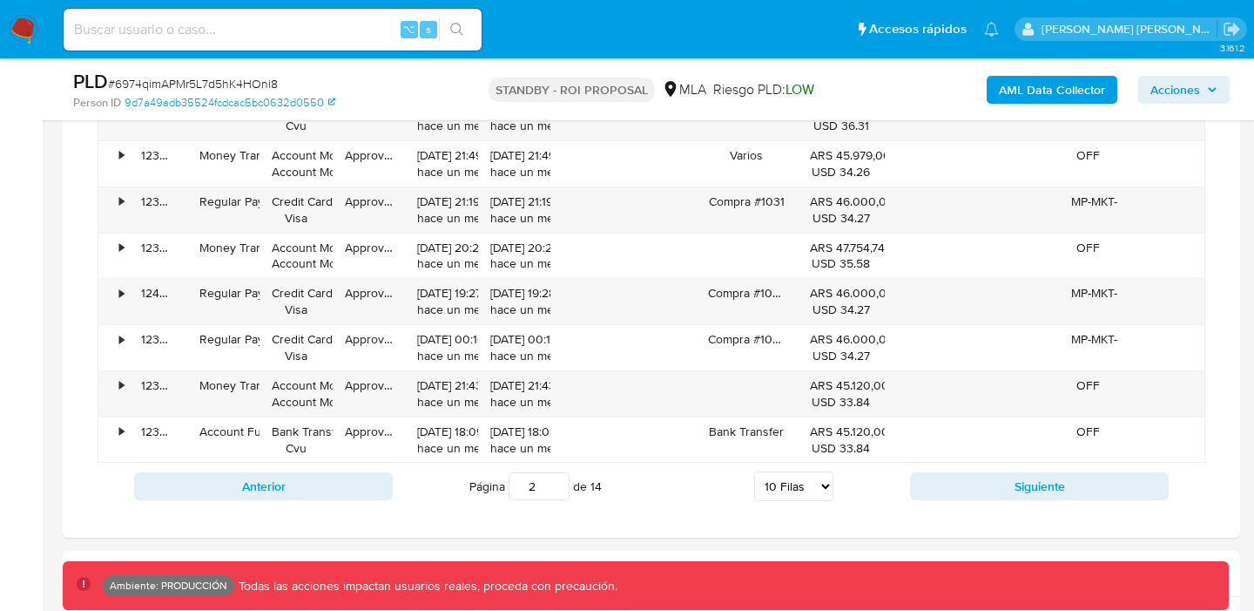
scroll to position [2439, 0]
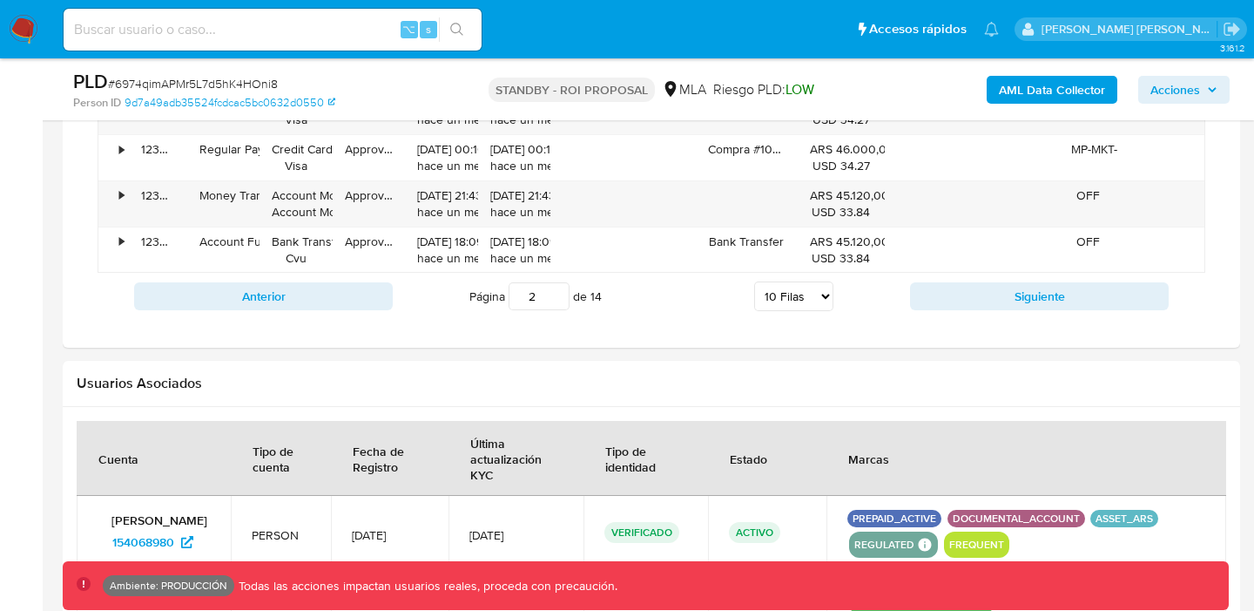
click at [811, 294] on select "5 Filas 10 Filas 20 Filas 25 Filas 50 Filas 100 Filas" at bounding box center [793, 296] width 79 height 30
select select "100"
click at [755, 283] on select "5 Filas 10 Filas 20 Filas 25 Filas 50 Filas 100 Filas" at bounding box center [793, 296] width 79 height 30
type input "1"
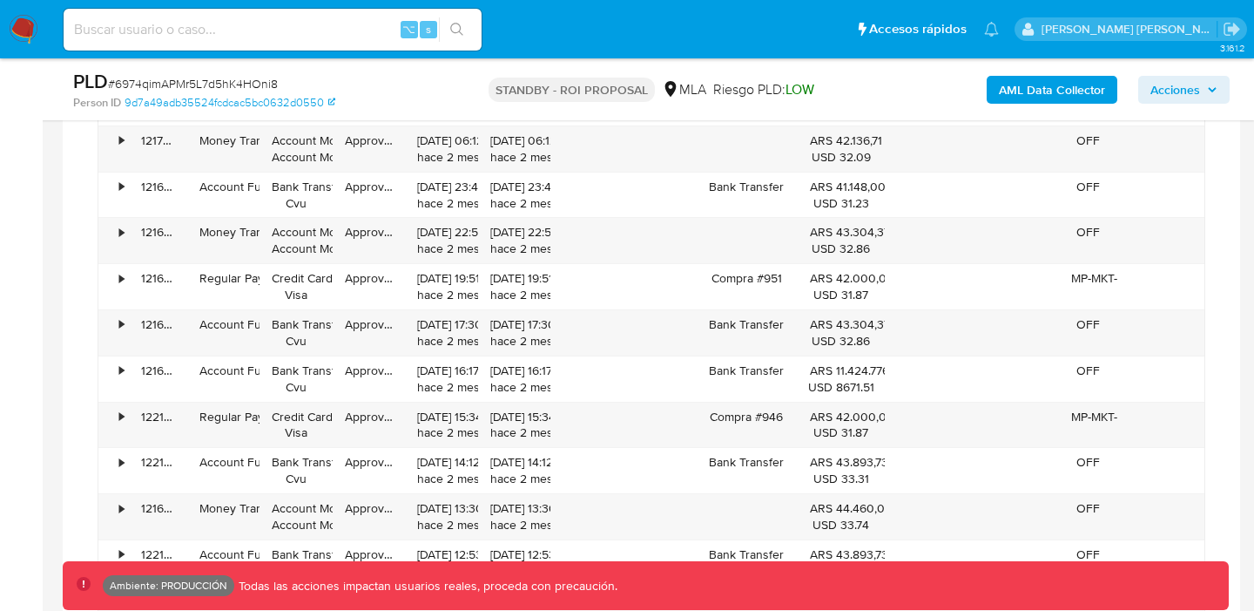
scroll to position [5434, 0]
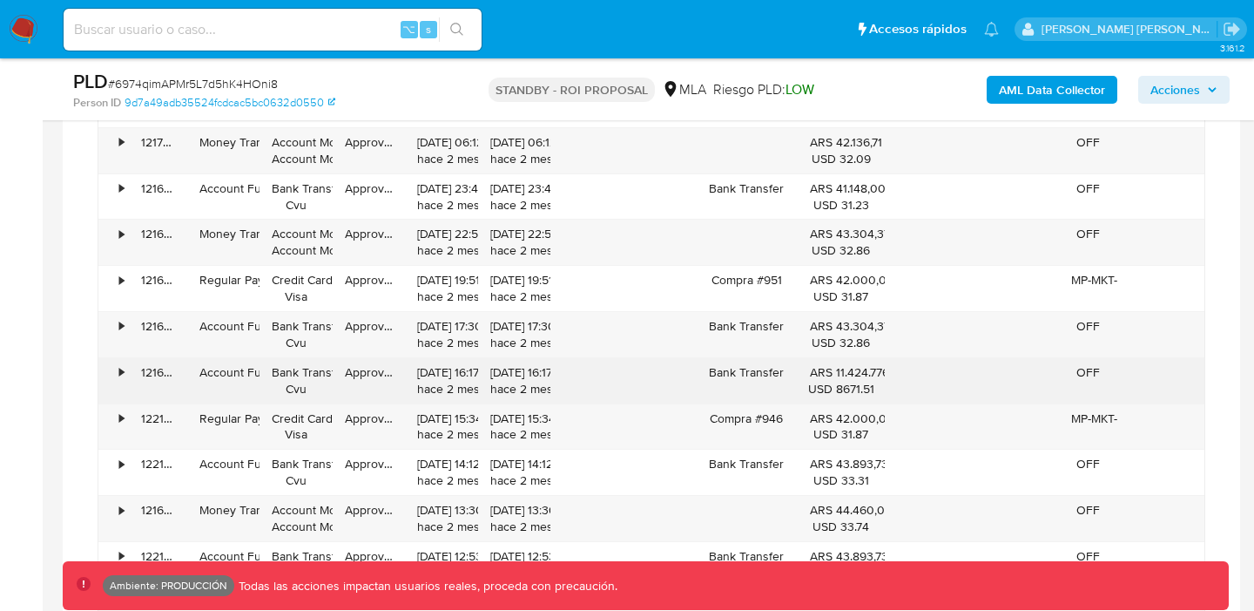
drag, startPoint x: 871, startPoint y: 402, endPoint x: 818, endPoint y: 368, distance: 62.6
click at [816, 370] on div "ARS 11.424.776,00 USD 8671.51" at bounding box center [841, 380] width 87 height 45
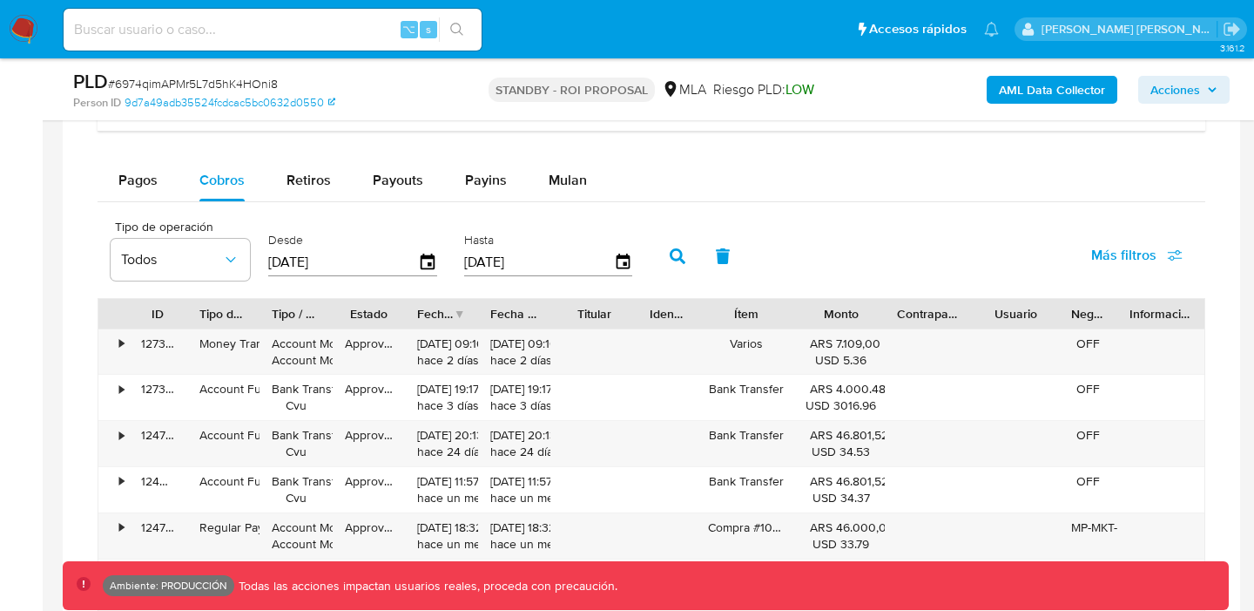
scroll to position [1920, 0]
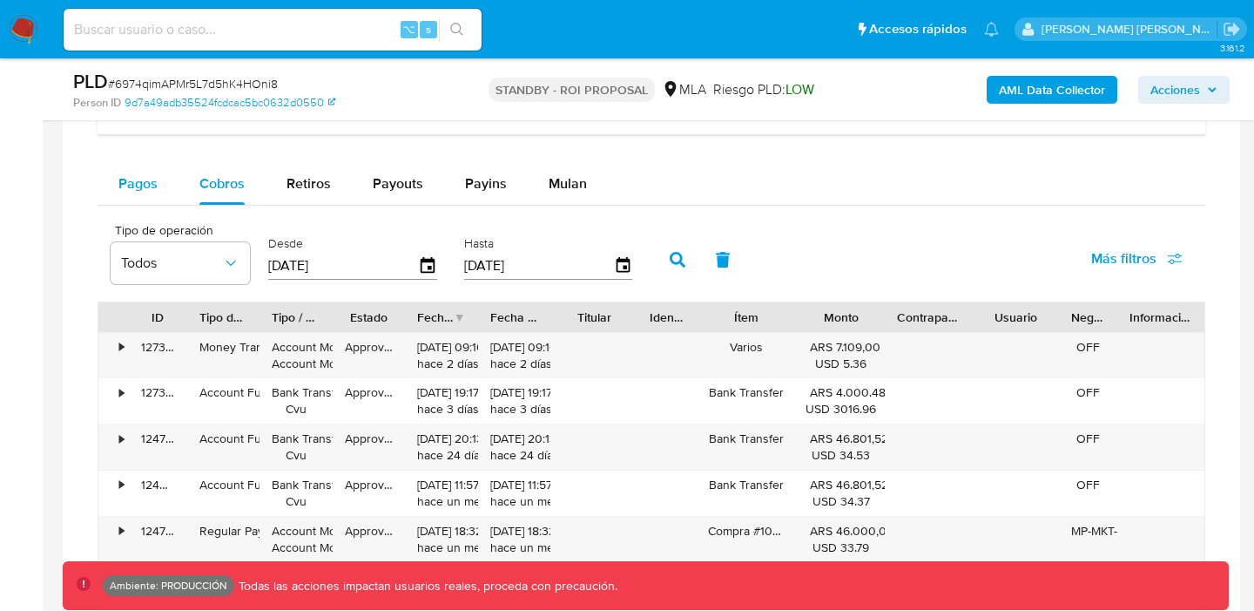
click at [123, 189] on span "Pagos" at bounding box center [137, 183] width 39 height 20
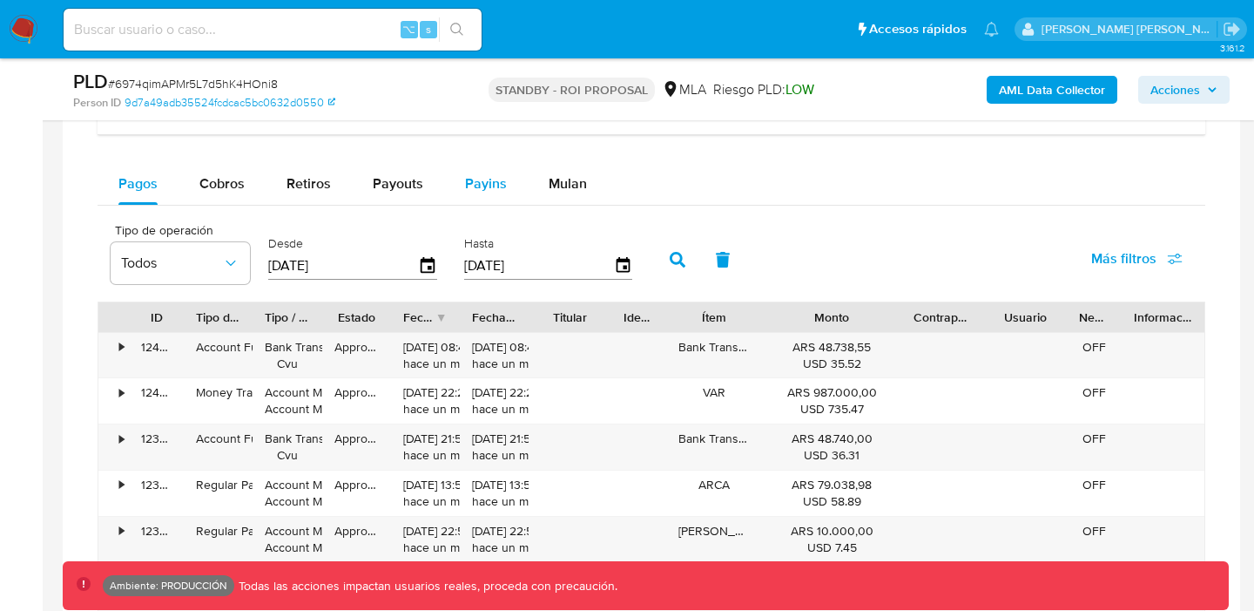
click at [484, 193] on span "Payins" at bounding box center [486, 183] width 42 height 20
select select "10"
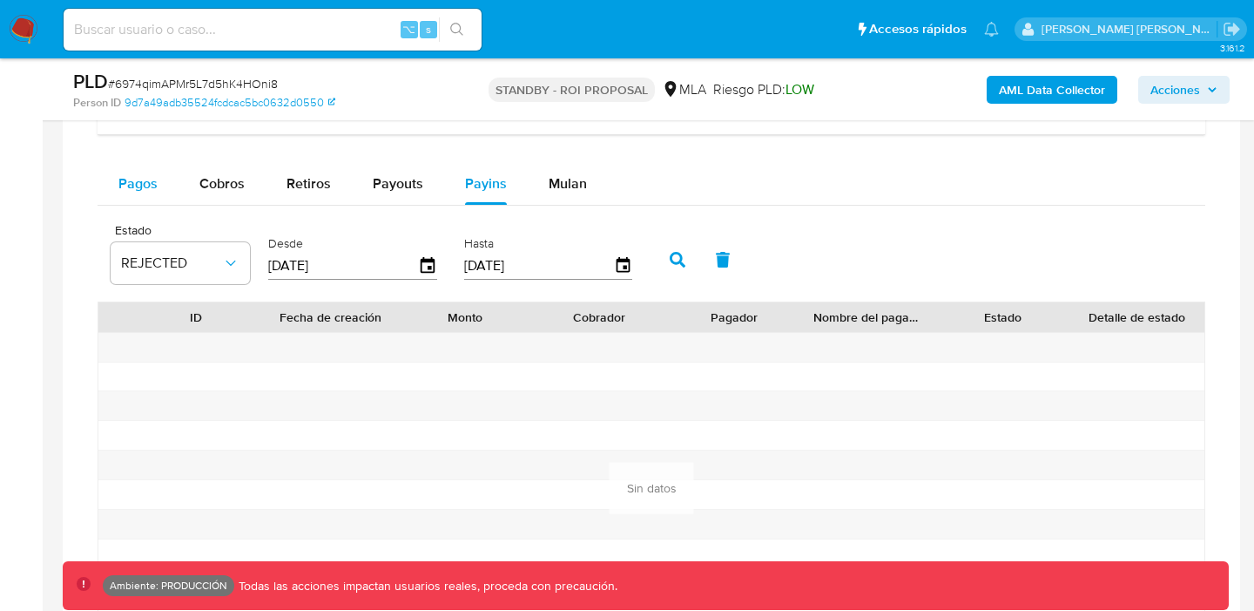
click at [124, 179] on span "Pagos" at bounding box center [137, 183] width 39 height 20
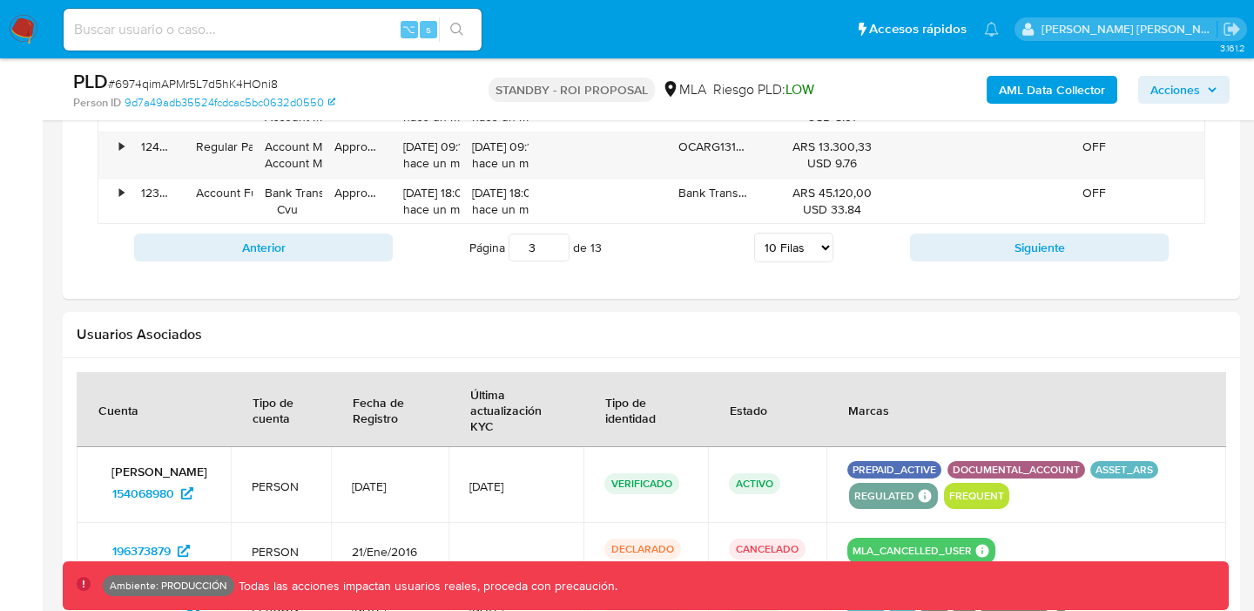
scroll to position [2468, 0]
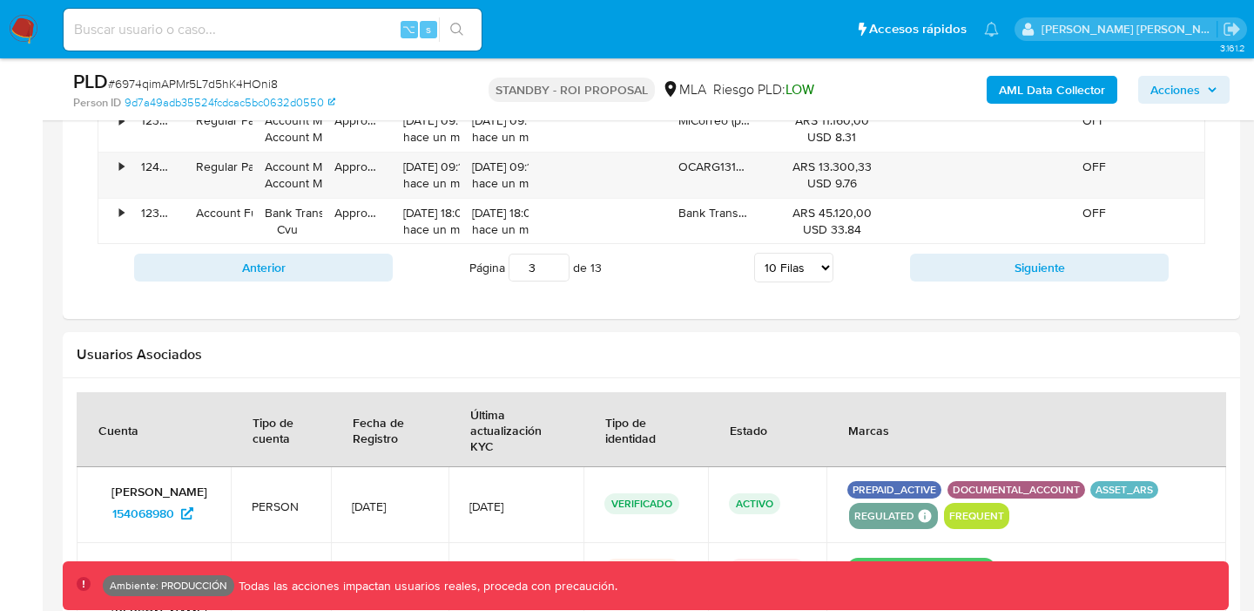
click at [796, 260] on select "5 Filas 10 Filas 20 Filas 25 Filas 50 Filas 100 Filas" at bounding box center [793, 268] width 79 height 30
select select "100"
click at [755, 254] on select "5 Filas 10 Filas 20 Filas 25 Filas 50 Filas 100 Filas" at bounding box center [793, 268] width 79 height 30
type input "1"
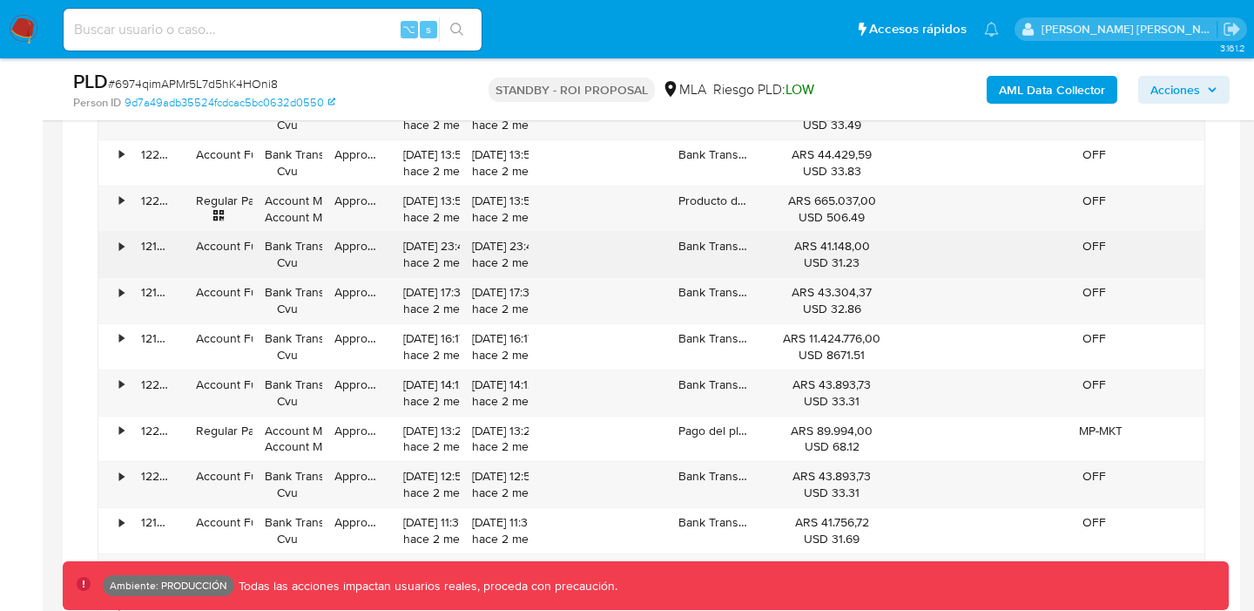
scroll to position [5049, 0]
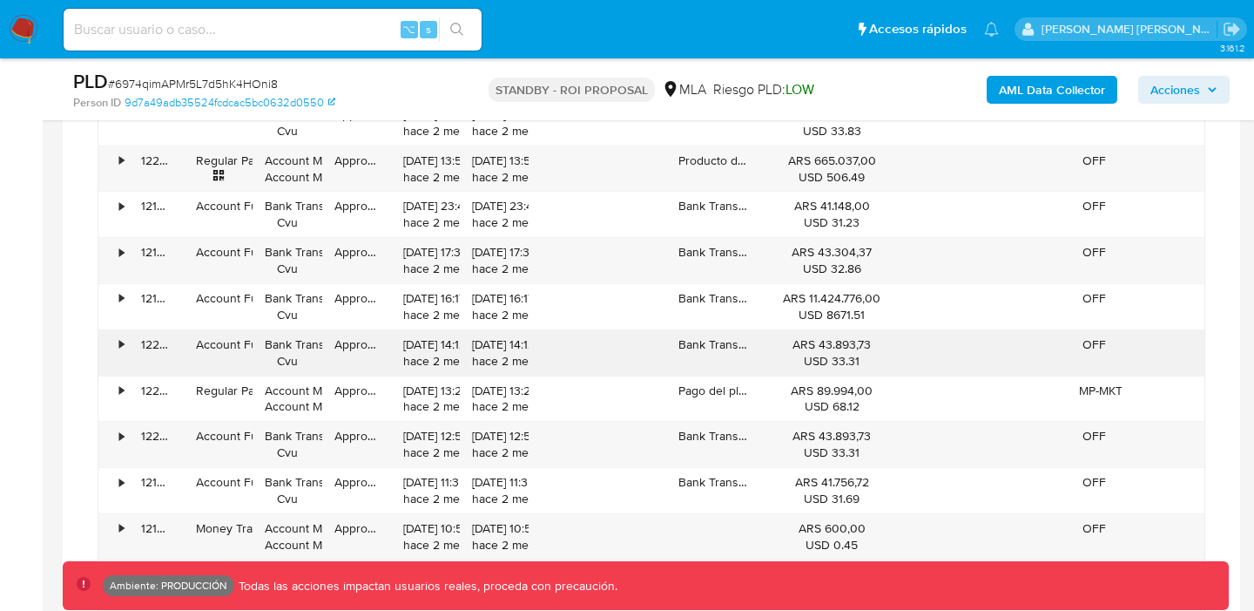
drag, startPoint x: 795, startPoint y: 301, endPoint x: 865, endPoint y: 341, distance: 80.4
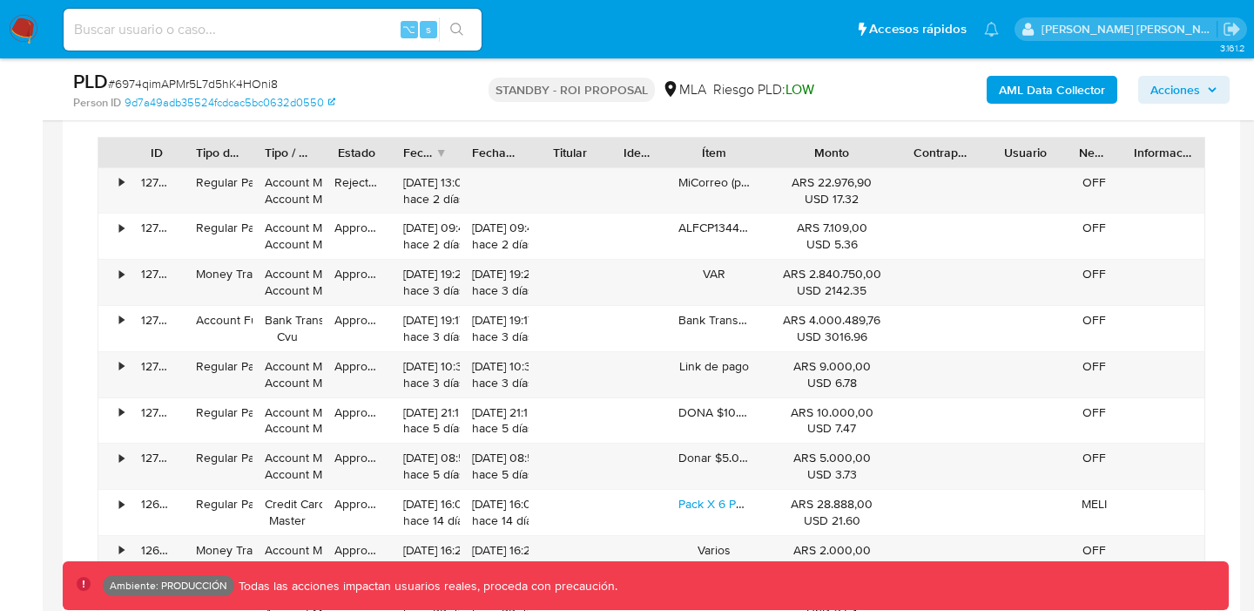
scroll to position [2079, 0]
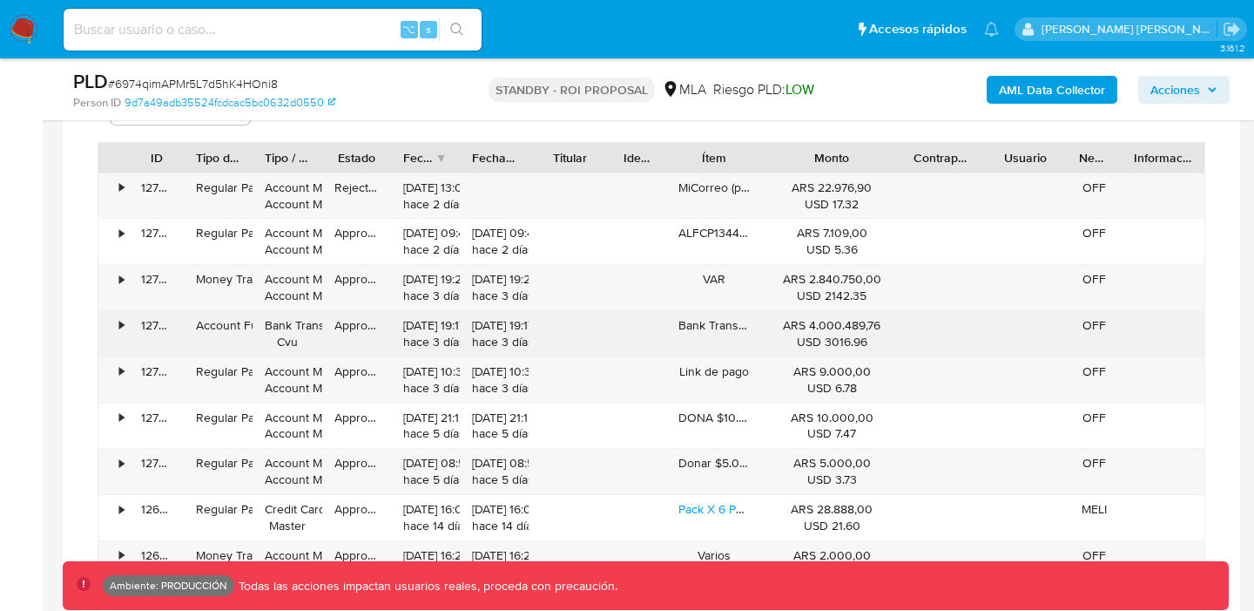
drag, startPoint x: 876, startPoint y: 341, endPoint x: 718, endPoint y: 328, distance: 159.1
click at [718, 328] on div "• 127315357799 Account Fund Bank Transfer Cvu Approved 28/09/2025 19:17:37 hace…" at bounding box center [651, 333] width 1106 height 45
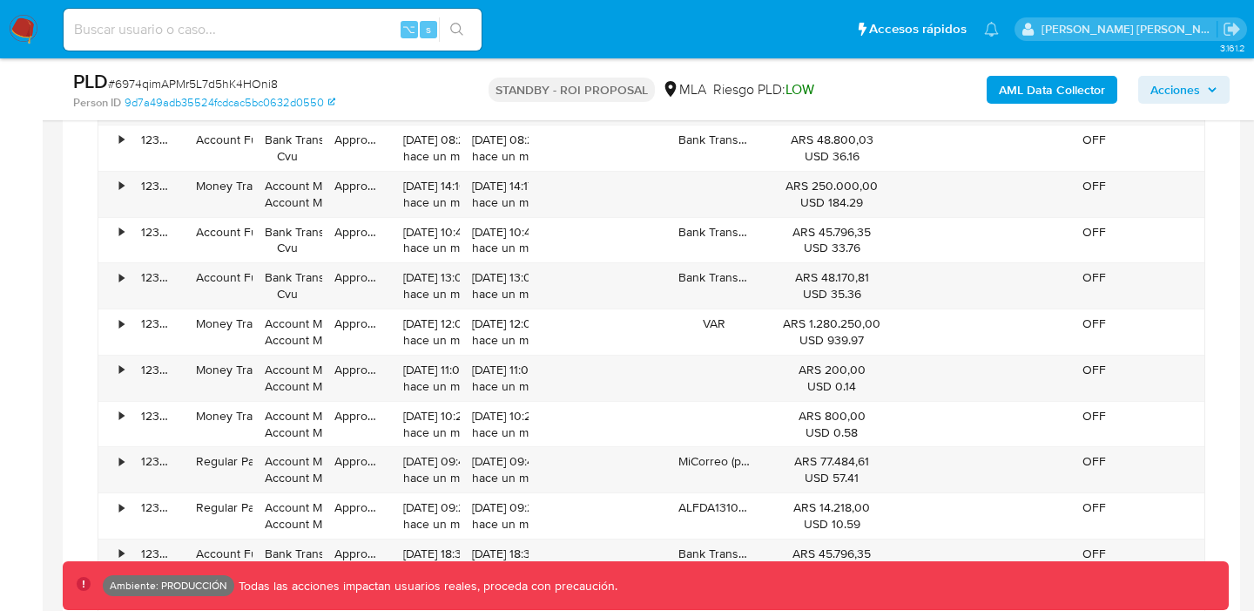
scroll to position [3826, 0]
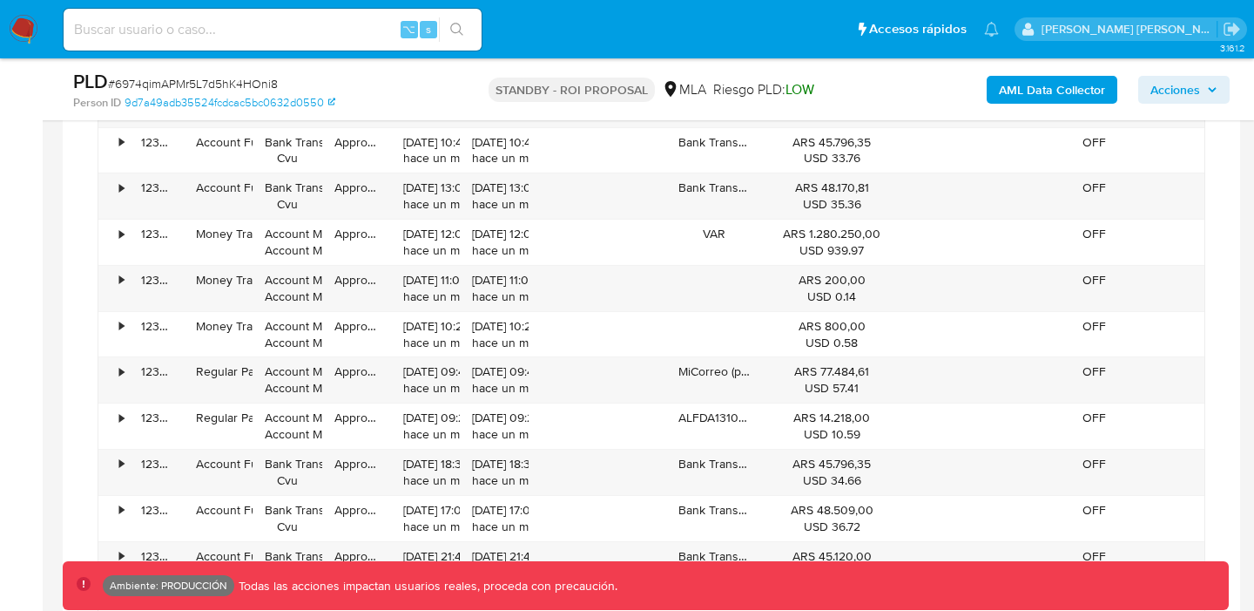
click at [955, 578] on div "Ambiente: PRODUCCIÓN Todas las acciones impactan usuarios reales, proceda con p…" at bounding box center [659, 585] width 1112 height 21
click at [86, 579] on icon at bounding box center [84, 584] width 14 height 14
click at [82, 584] on icon at bounding box center [84, 584] width 14 height 14
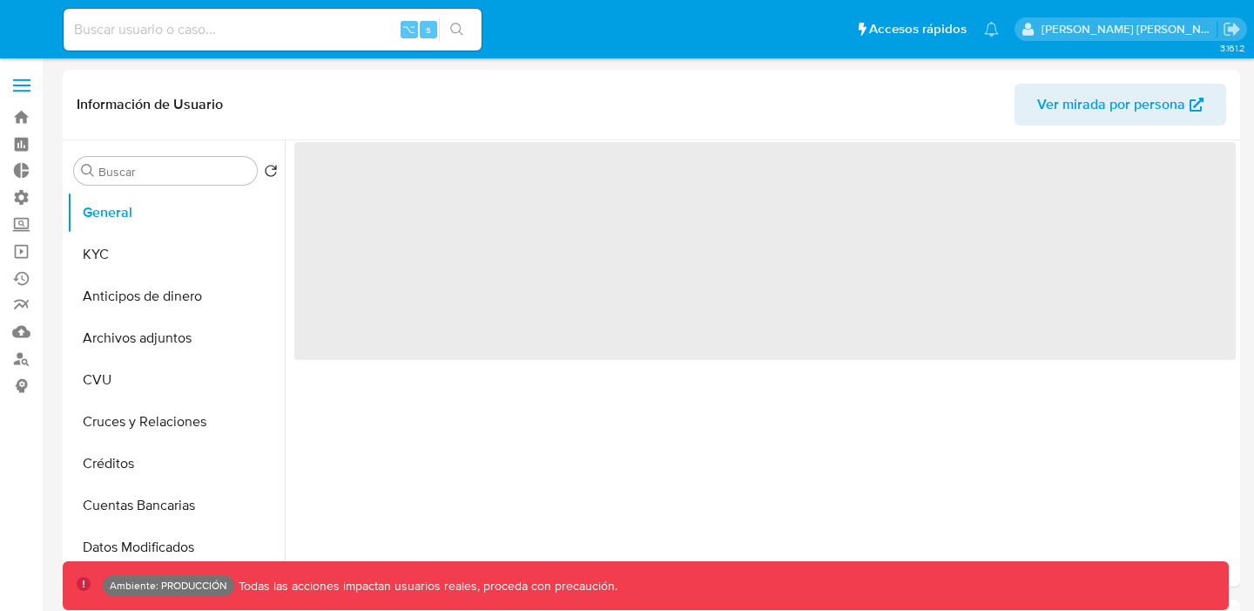
select select "10"
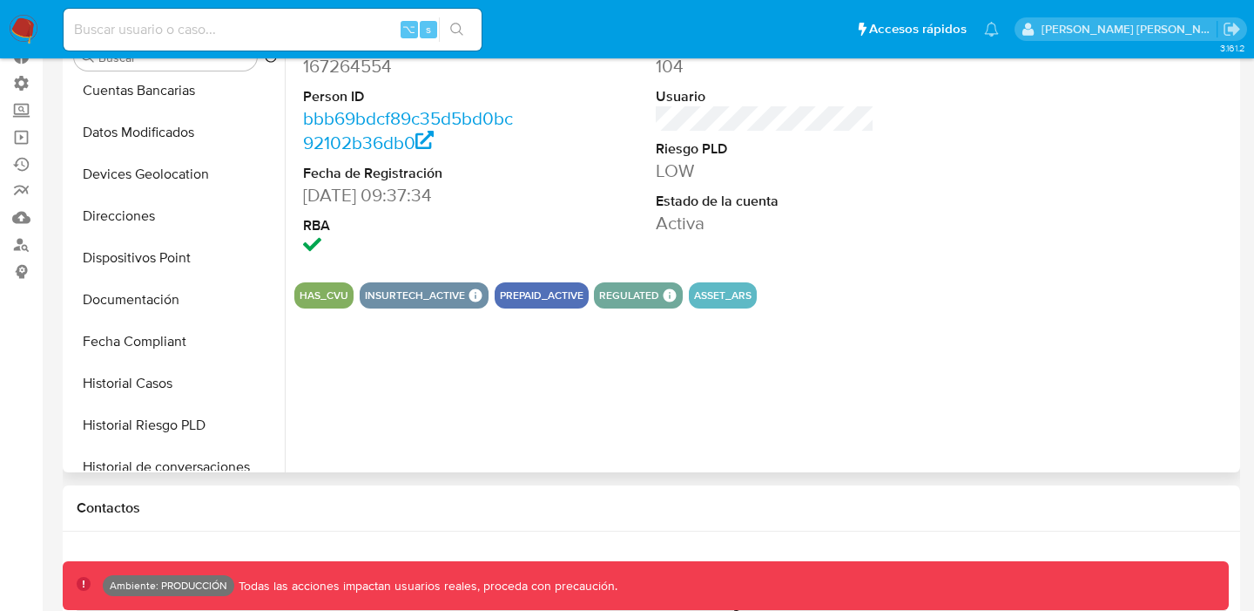
scroll to position [340, 0]
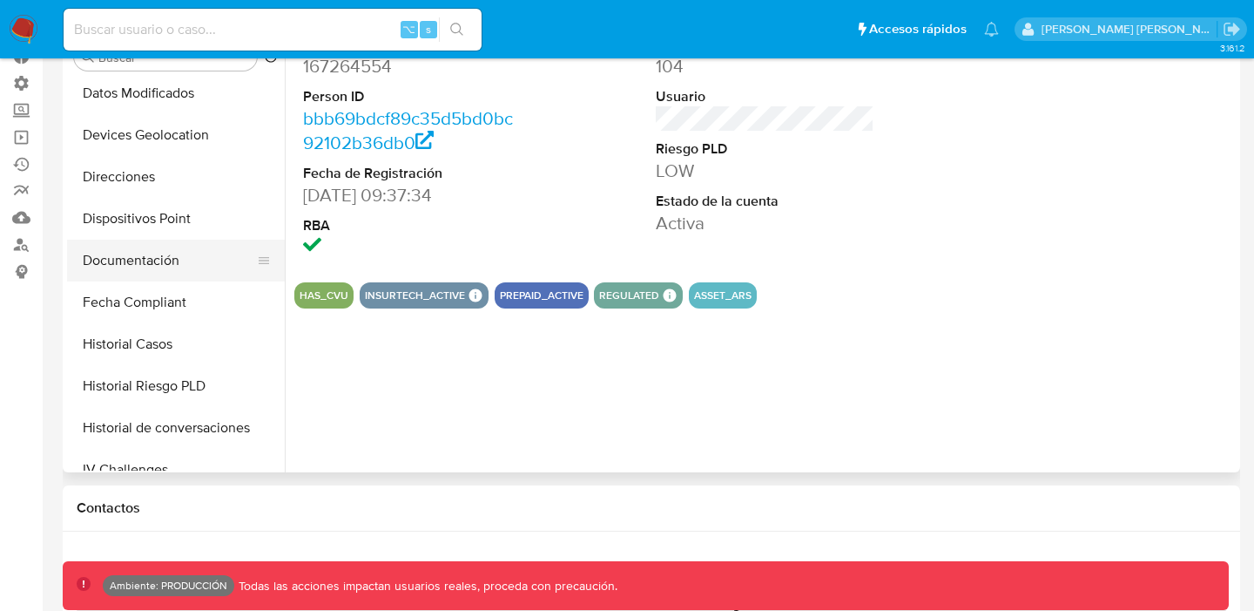
click at [150, 251] on button "Documentación" at bounding box center [169, 261] width 204 height 42
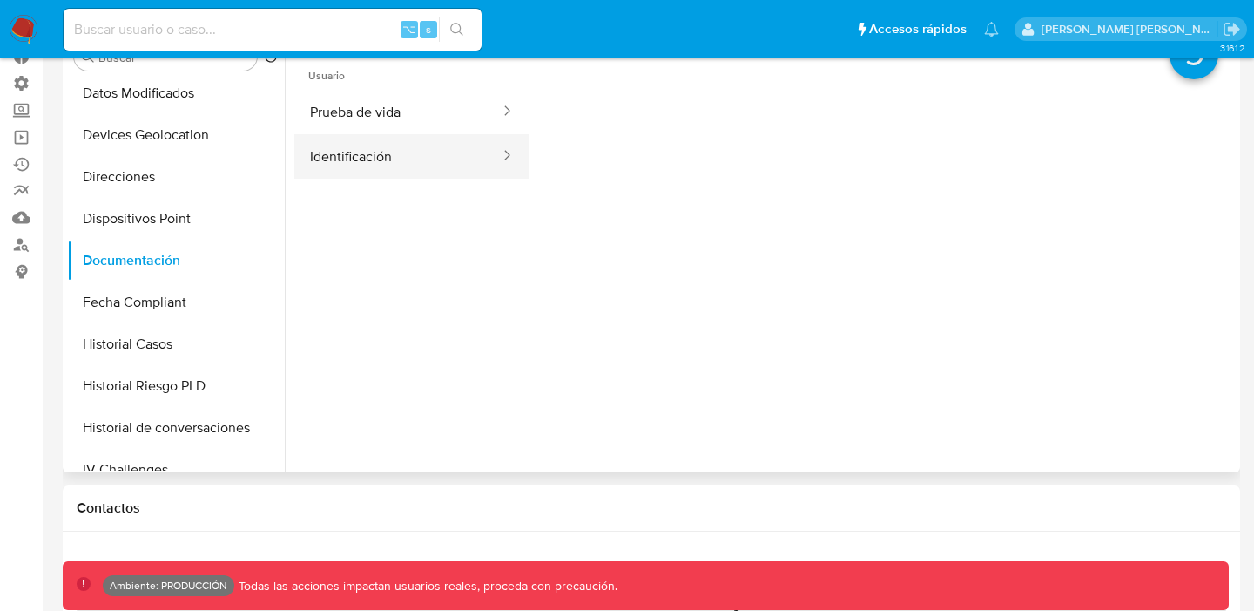
click at [401, 144] on button "Identificación" at bounding box center [397, 156] width 207 height 44
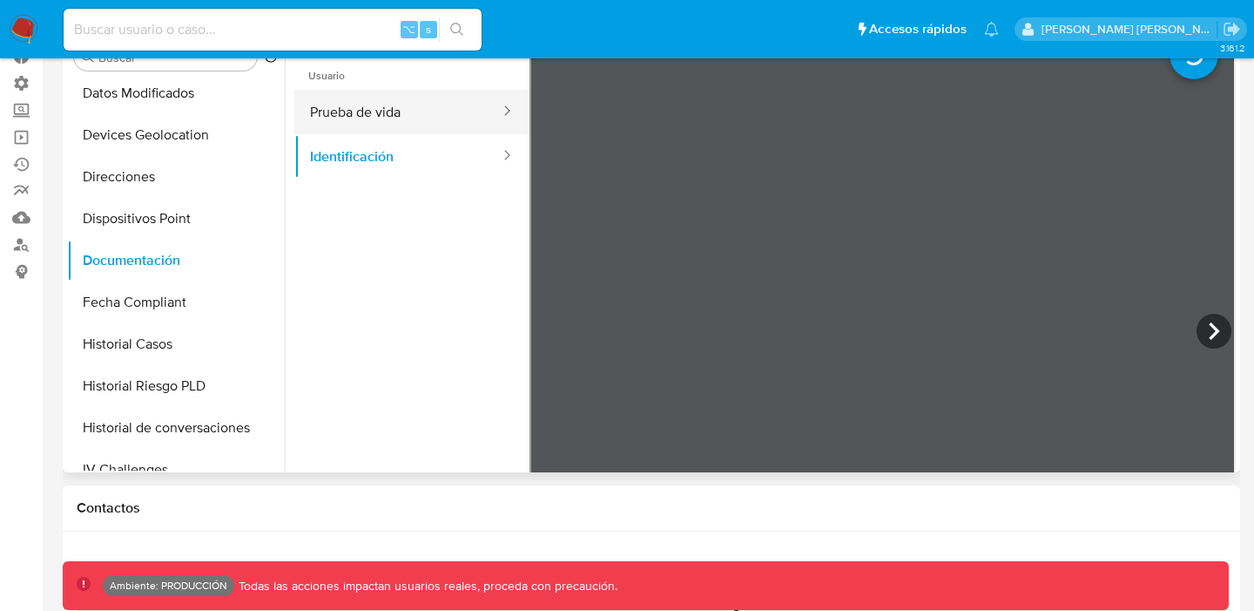
click at [372, 126] on button "Prueba de vida" at bounding box center [397, 112] width 207 height 44
